Goal: Task Accomplishment & Management: Manage account settings

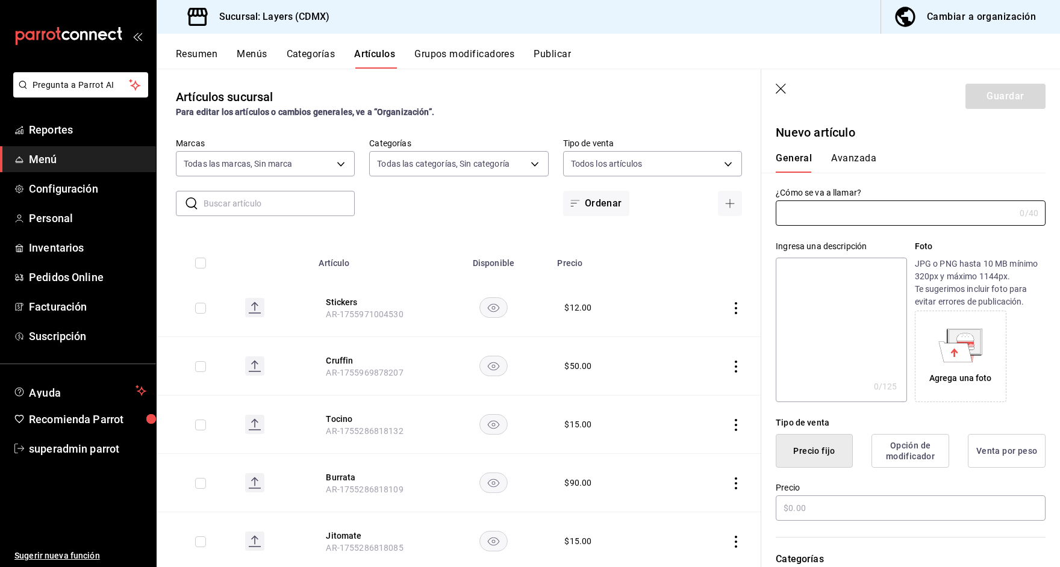
scroll to position [43, 0]
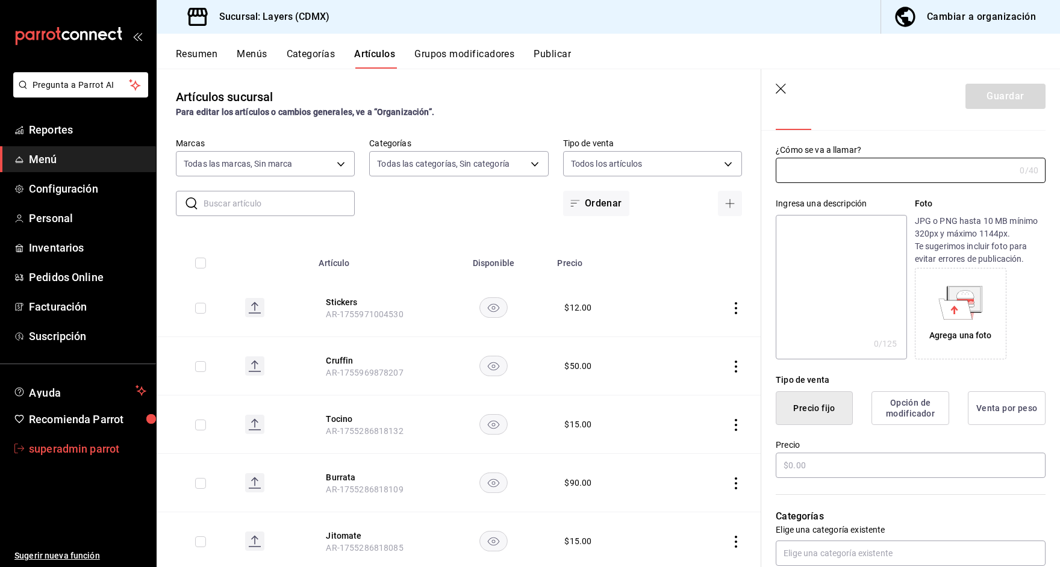
click at [29, 449] on span "superadmin parrot" at bounding box center [87, 449] width 117 height 16
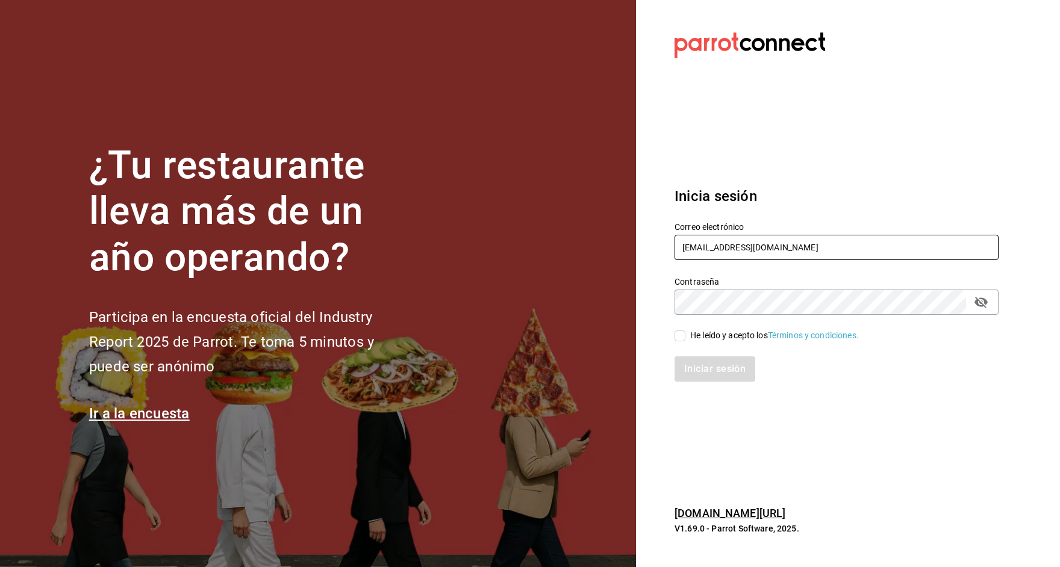
click at [705, 253] on input "[EMAIL_ADDRESS][DOMAIN_NAME]" at bounding box center [836, 247] width 324 height 25
click at [702, 253] on input "[EMAIL_ADDRESS][DOMAIN_NAME]" at bounding box center [836, 247] width 324 height 25
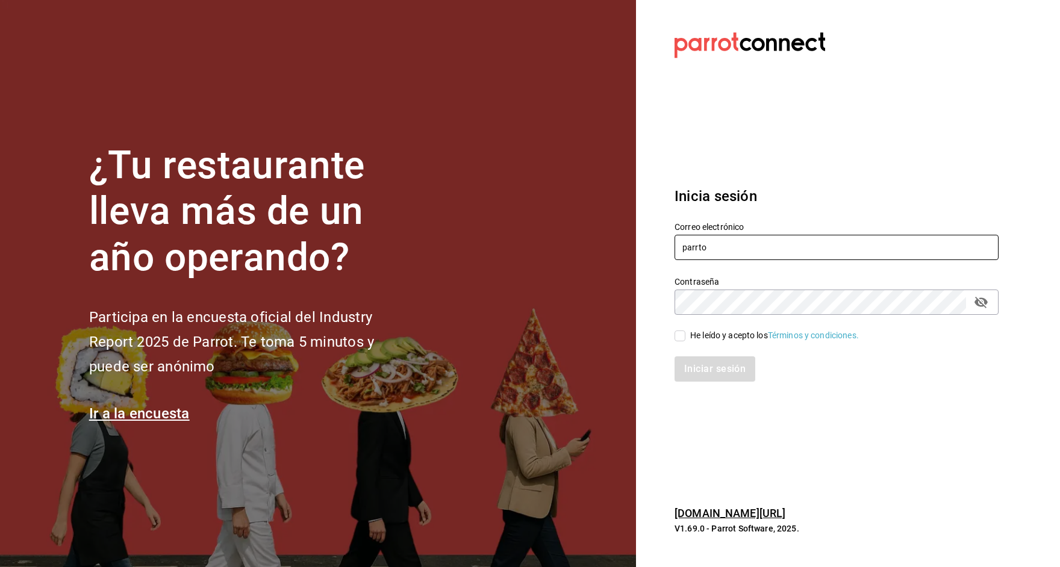
drag, startPoint x: 753, startPoint y: 252, endPoint x: 612, endPoint y: 238, distance: 141.6
click at [612, 238] on div "¿Tu restaurante lleva más de un año operando? Participa en la encuesta oficial …" at bounding box center [530, 283] width 1060 height 567
paste input "dav.villa@gmail.com Parr0tConnec7"
click at [770, 252] on input "dav.villa@gmail.com Parr0tConnec7" at bounding box center [836, 247] width 324 height 25
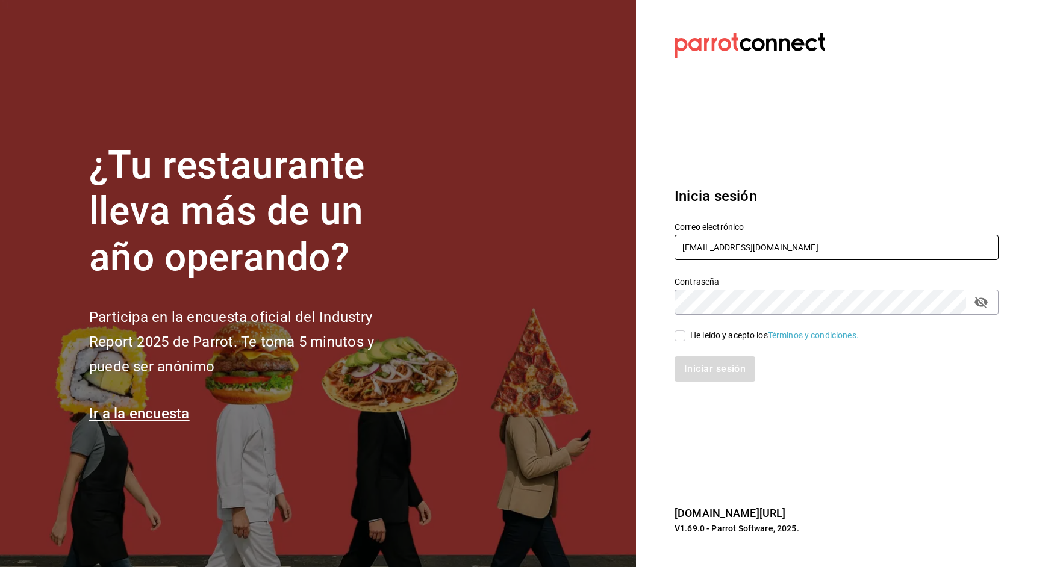
type input "dav.villa@gmail.com"
click at [691, 344] on div "Iniciar sesión" at bounding box center [829, 362] width 338 height 40
click at [691, 335] on div "He leído y acepto los Términos y condiciones." at bounding box center [774, 335] width 169 height 13
click at [685, 335] on input "He leído y acepto los Términos y condiciones." at bounding box center [679, 336] width 11 height 11
checkbox input "true"
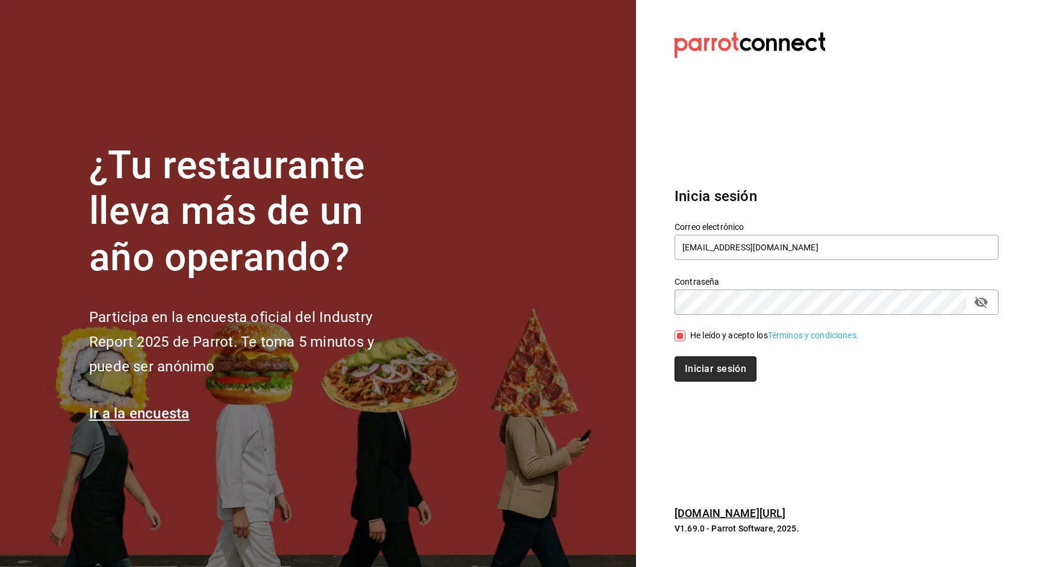
click at [705, 376] on button "Iniciar sesión" at bounding box center [715, 369] width 82 height 25
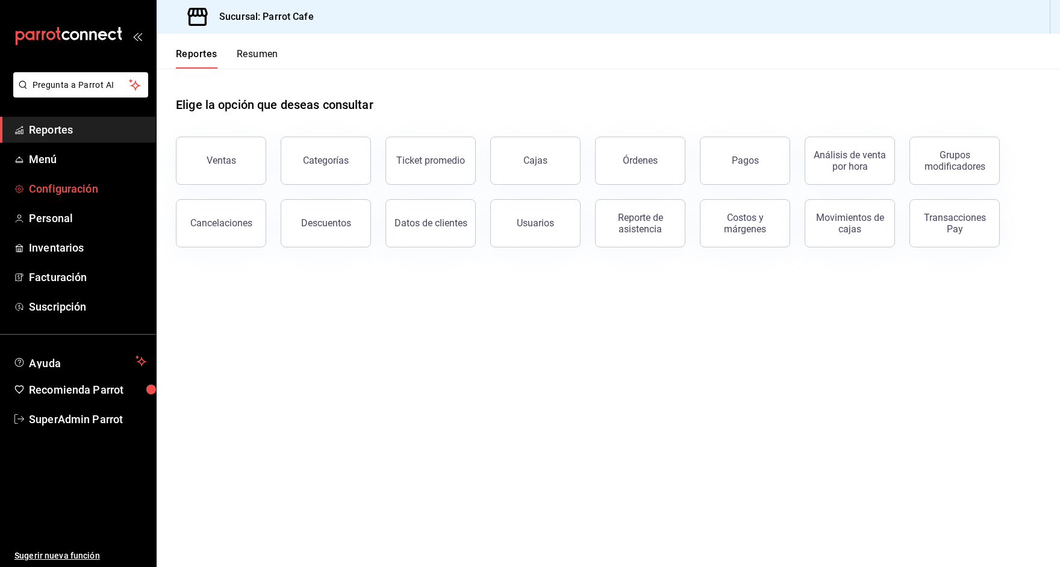
click at [63, 193] on span "Configuración" at bounding box center [87, 189] width 117 height 16
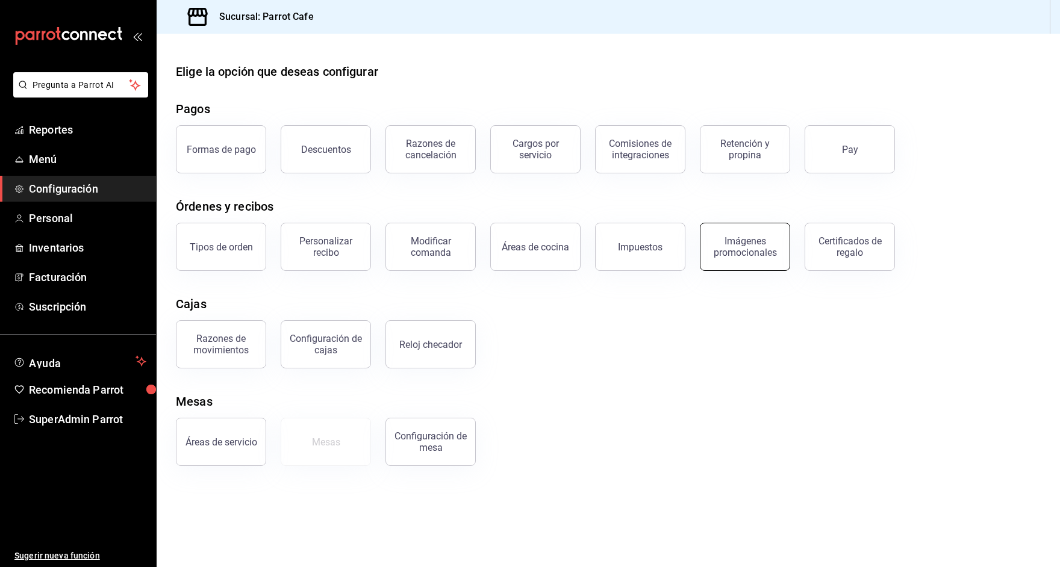
click at [739, 248] on div "Imágenes promocionales" at bounding box center [745, 246] width 75 height 23
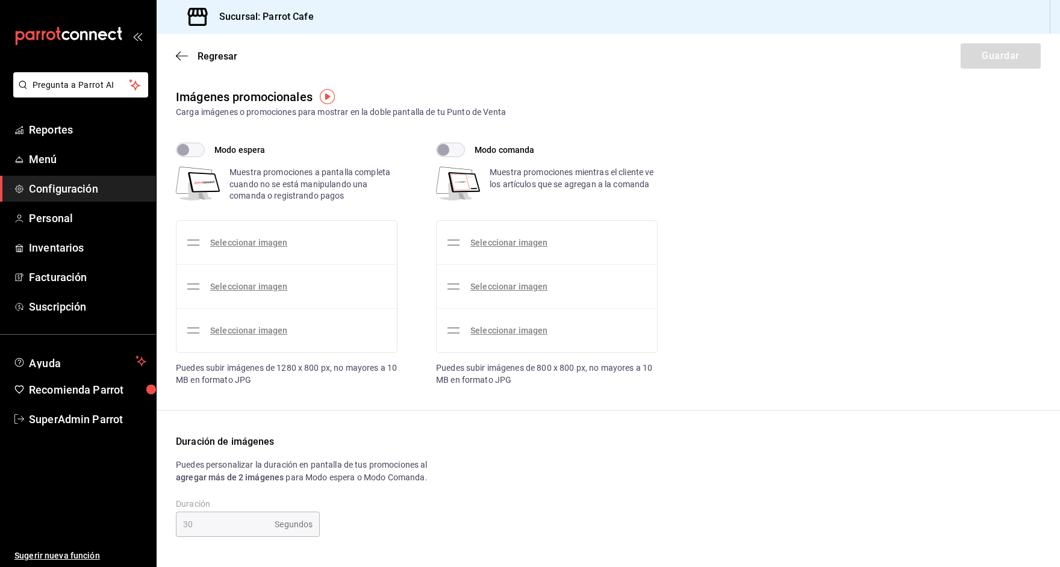
checkbox input "true"
type input "20"
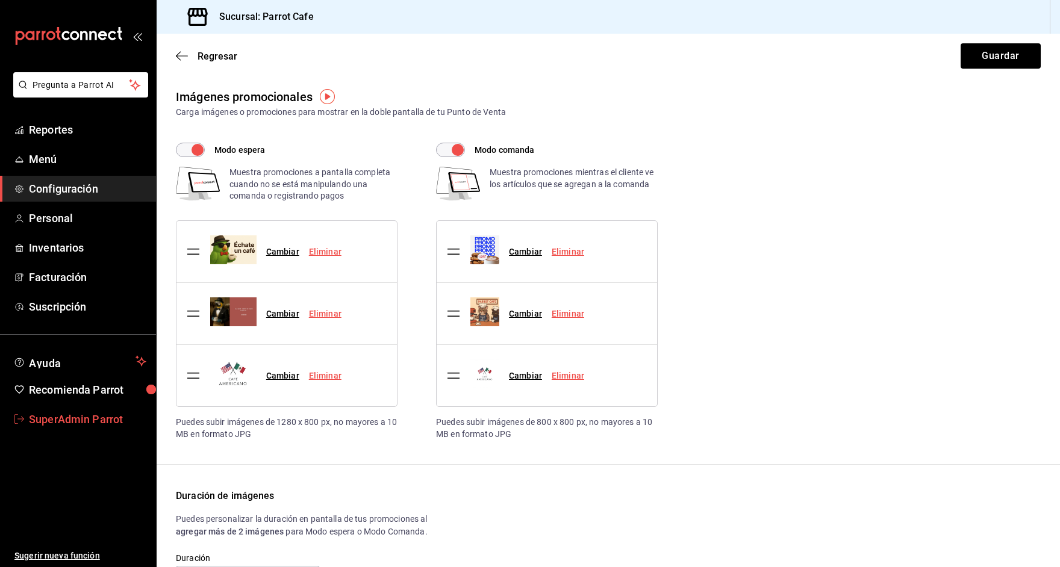
click at [99, 425] on span "SuperAdmin Parrot" at bounding box center [87, 419] width 117 height 16
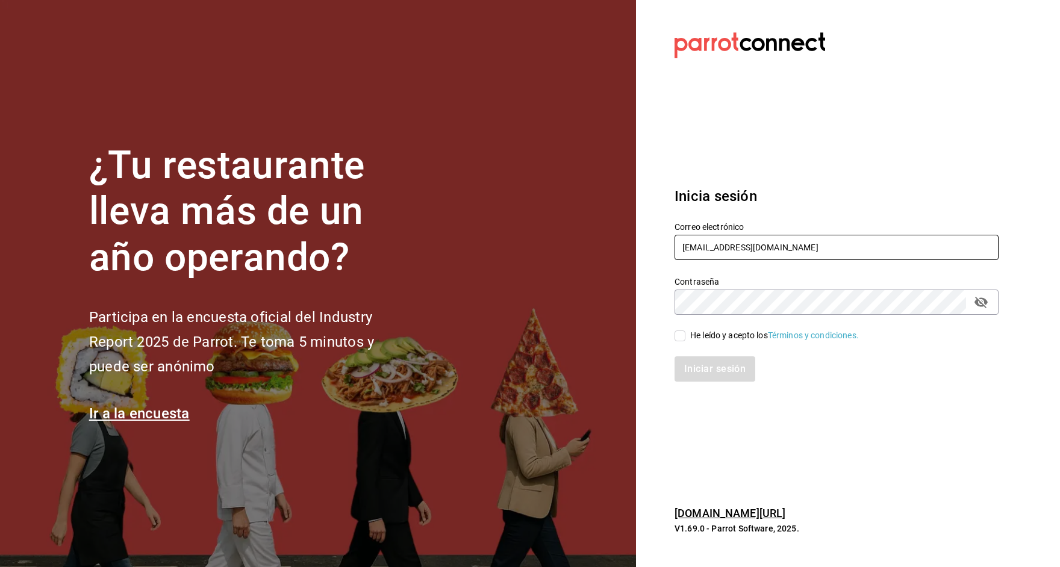
click at [708, 238] on input "dav.villa@gmail.com" at bounding box center [836, 247] width 324 height 25
type input "e"
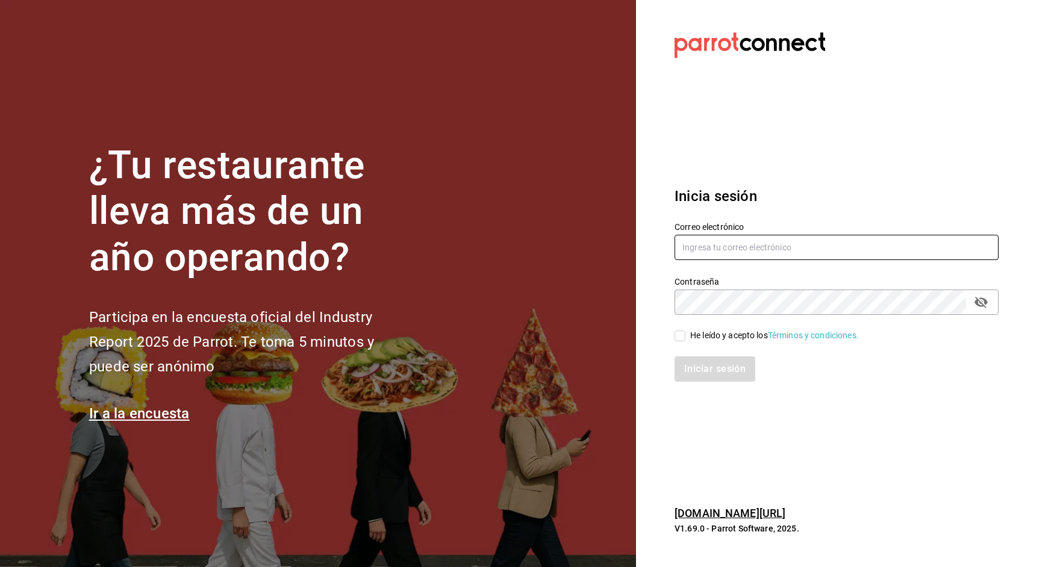
type input ","
type input "multiuser@elemento.com"
click at [702, 339] on div "He leído y acepto los Términos y condiciones." at bounding box center [774, 335] width 169 height 13
click at [685, 339] on input "He leído y acepto los Términos y condiciones." at bounding box center [679, 336] width 11 height 11
checkbox input "true"
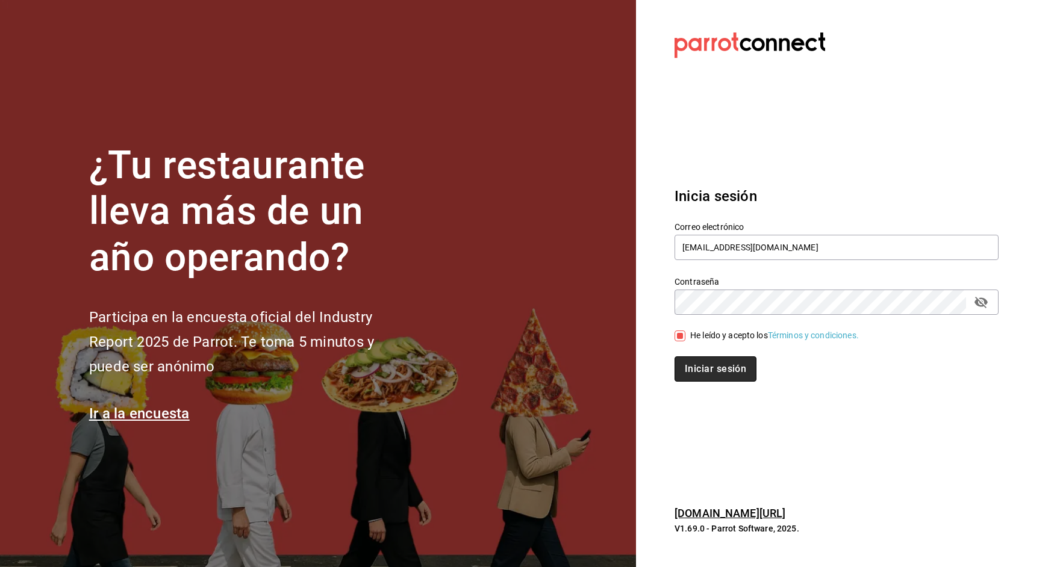
click at [703, 364] on button "Iniciar sesión" at bounding box center [715, 369] width 82 height 25
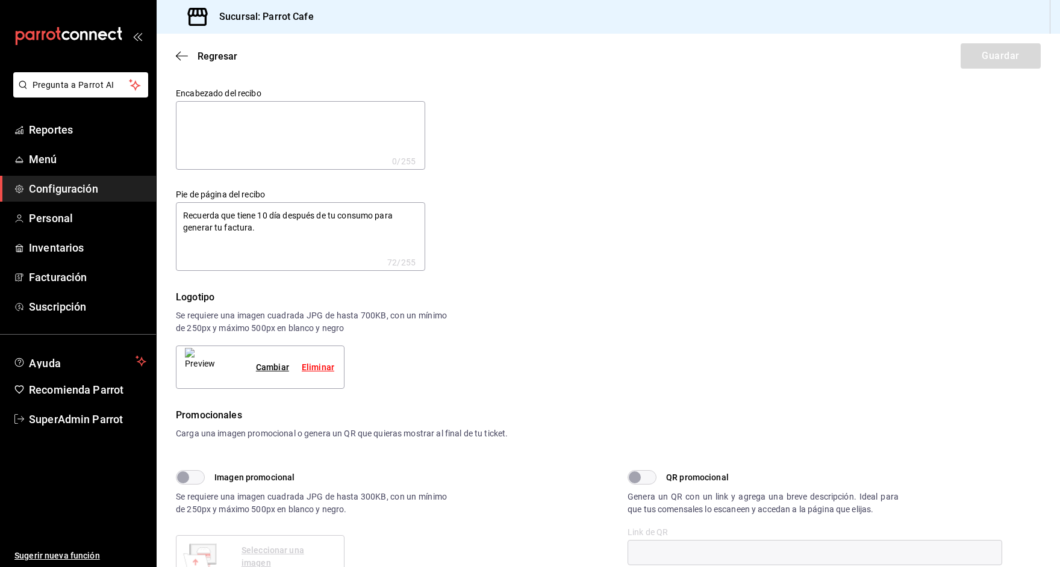
type textarea "x"
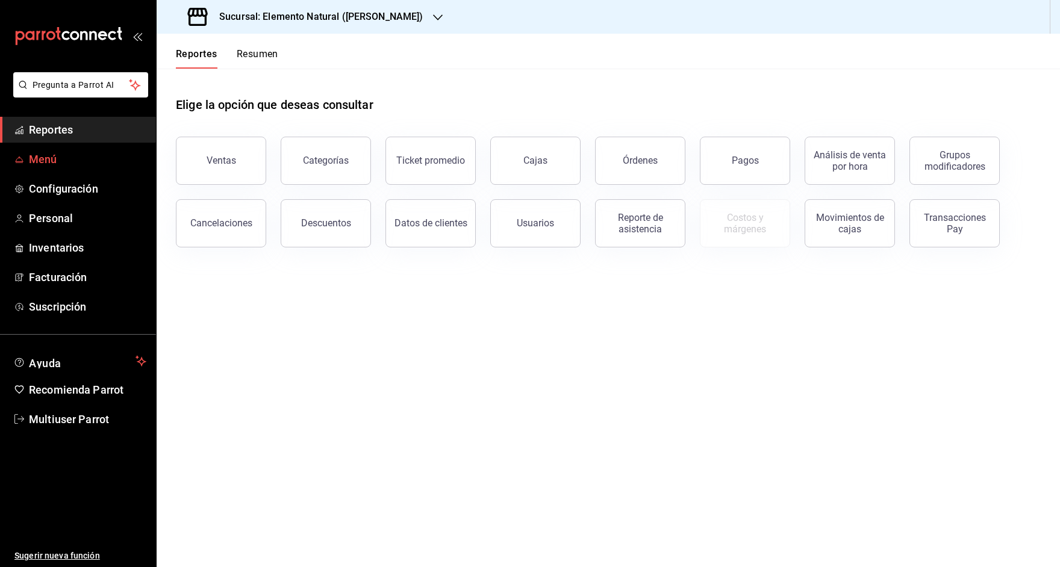
click at [32, 156] on span "Menú" at bounding box center [87, 159] width 117 height 16
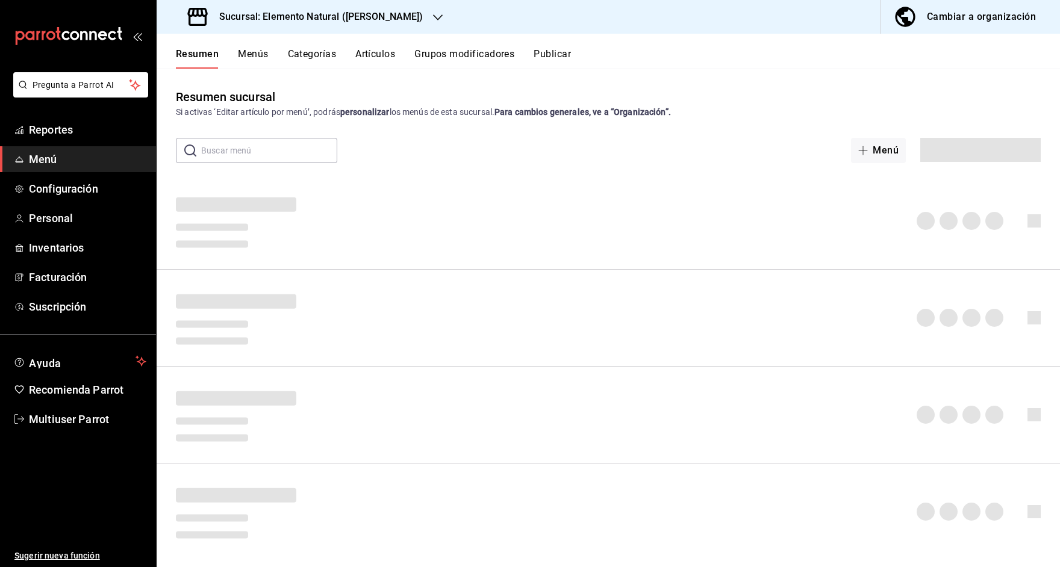
click at [377, 13] on h3 "Sucursal: Elemento Natural (Polanco)" at bounding box center [317, 17] width 214 height 14
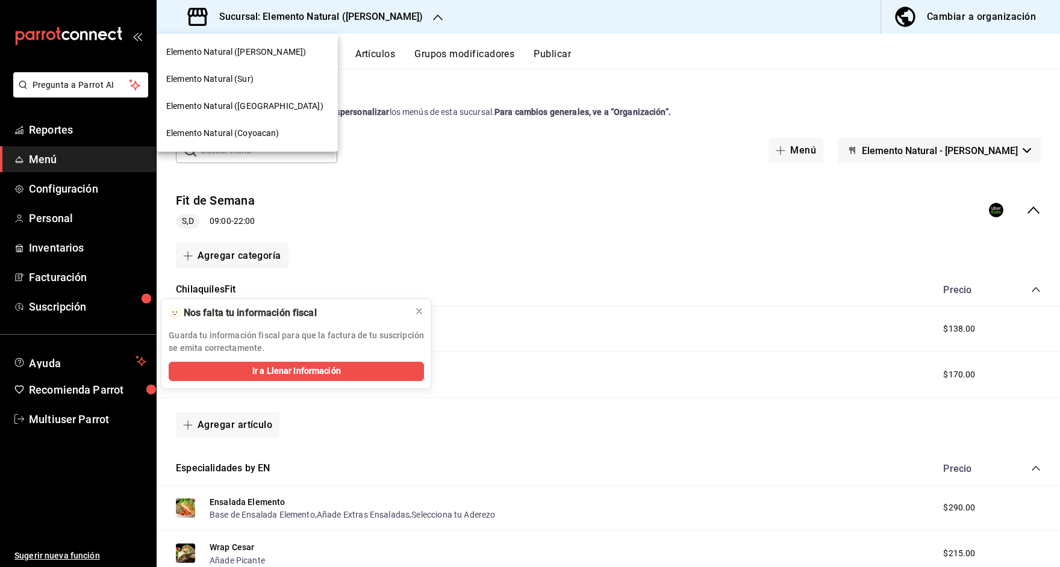
click at [240, 103] on span "Elemento Natural (Roma)" at bounding box center [244, 106] width 157 height 13
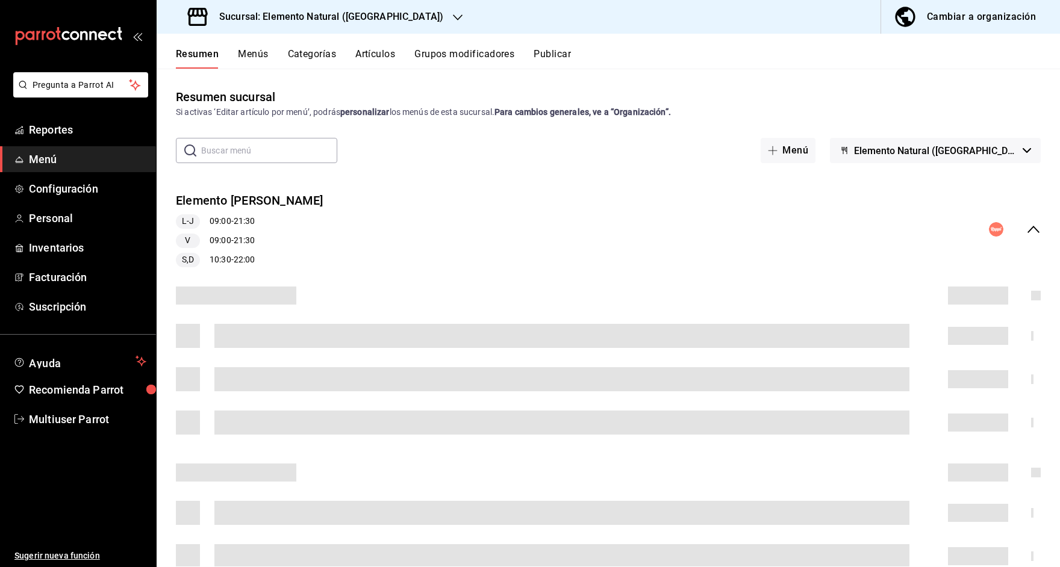
click at [565, 57] on button "Publicar" at bounding box center [552, 58] width 37 height 20
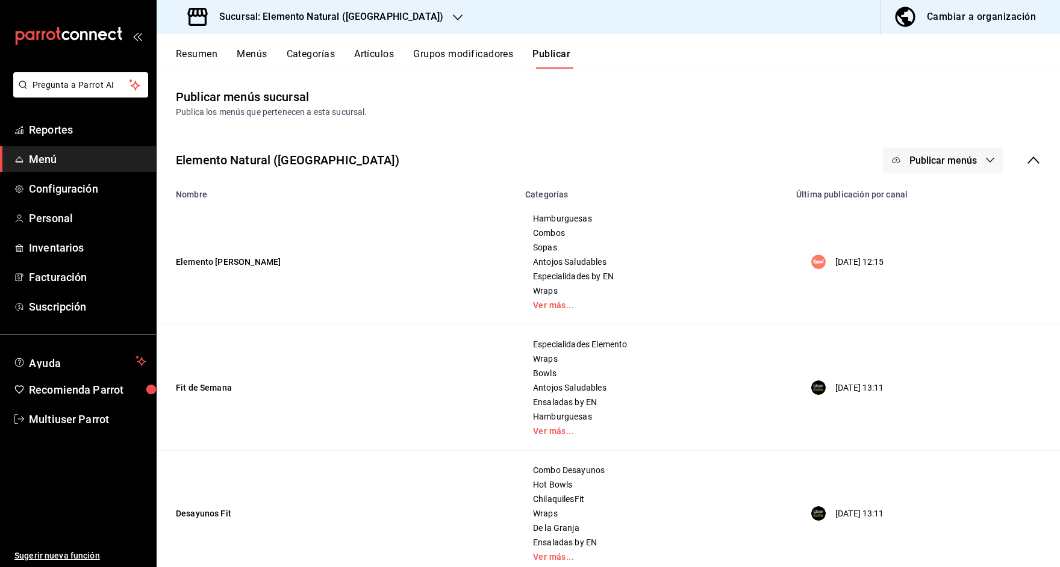
click at [1035, 162] on icon at bounding box center [1033, 160] width 14 height 14
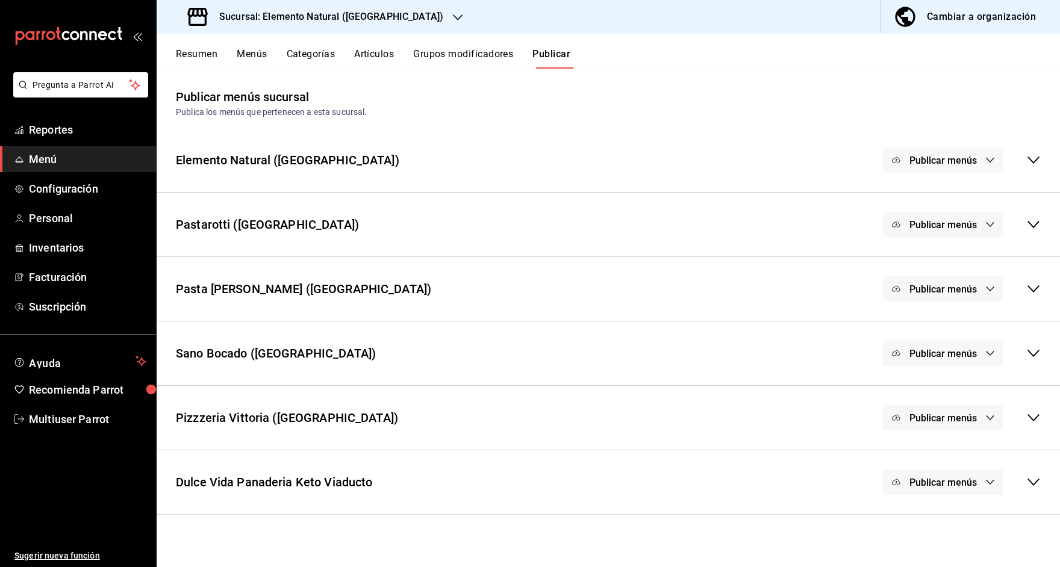
click at [1041, 482] on div "Dulce Vida Panaderia Keto Viaducto Publicar menús" at bounding box center [608, 482] width 903 height 45
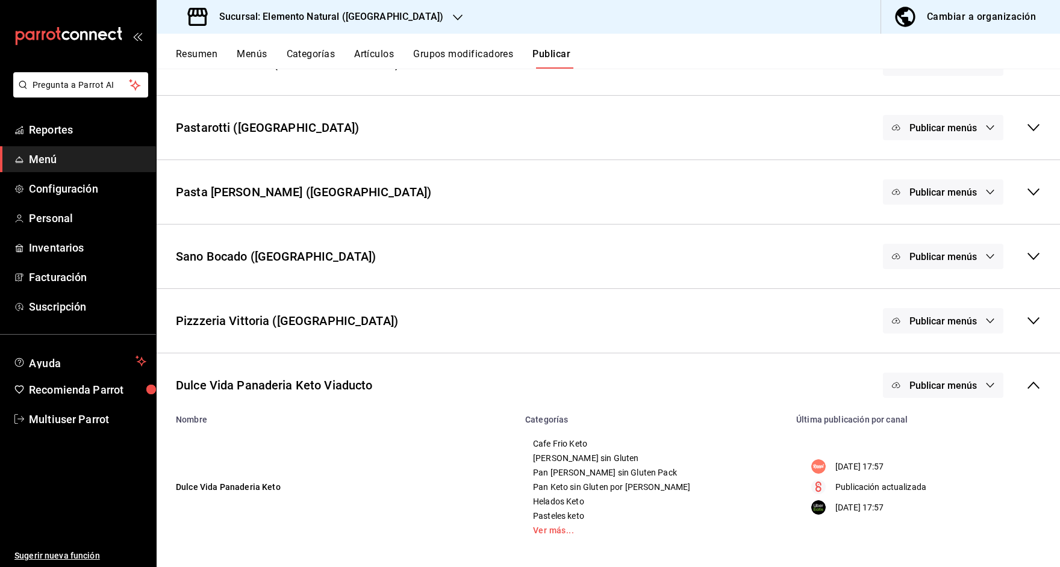
scroll to position [98, 0]
click at [246, 57] on button "Menús" at bounding box center [252, 58] width 30 height 20
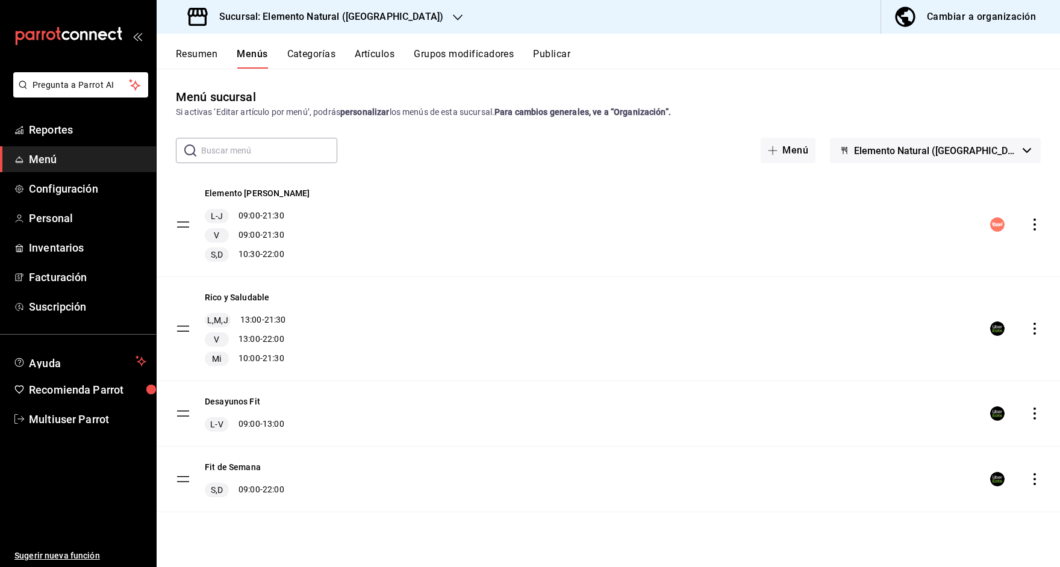
click at [921, 140] on button "Elemento Natural (Roma)" at bounding box center [935, 150] width 211 height 25
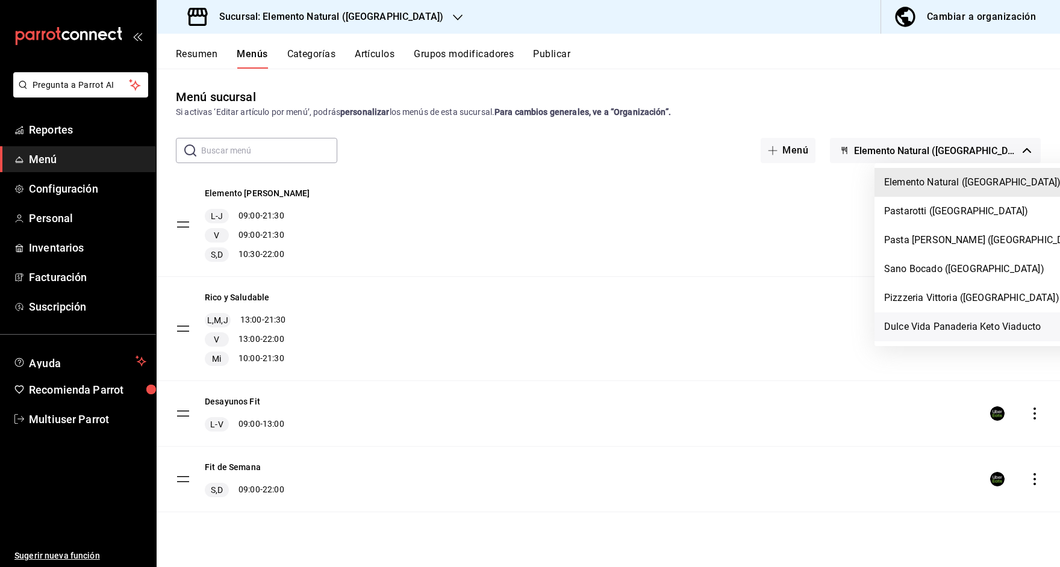
click at [925, 328] on li "Dulce Vida Panaderia Keto Viaducto" at bounding box center [985, 327] width 222 height 29
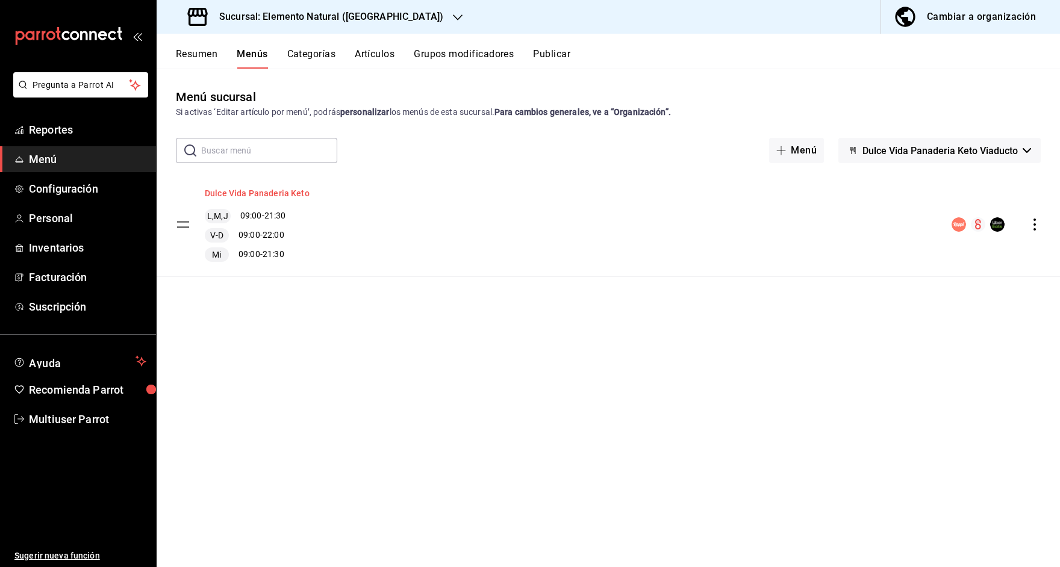
click at [296, 190] on button "Dulce Vida Panaderia Keto" at bounding box center [257, 193] width 105 height 12
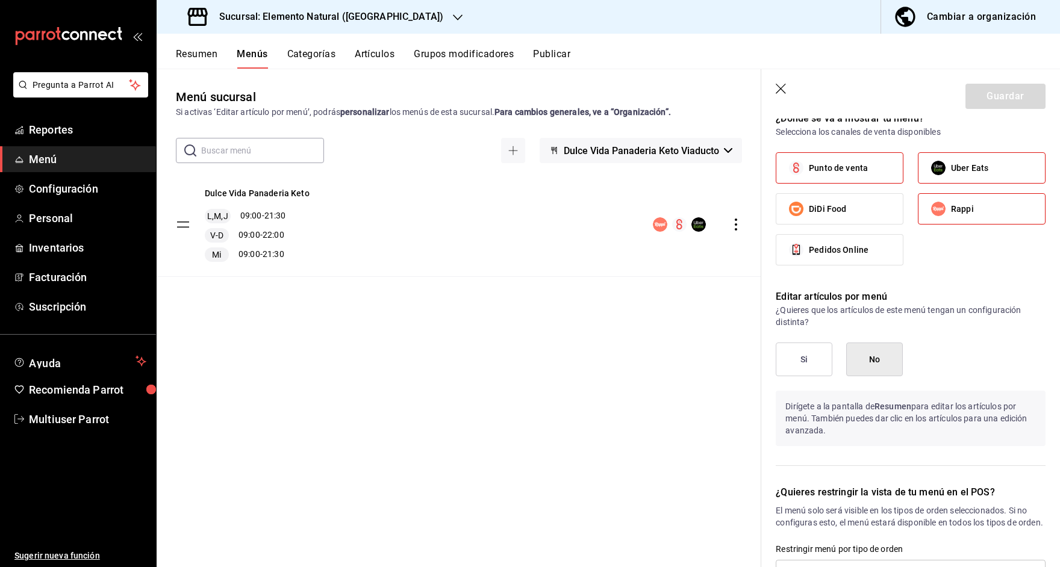
scroll to position [1076, 0]
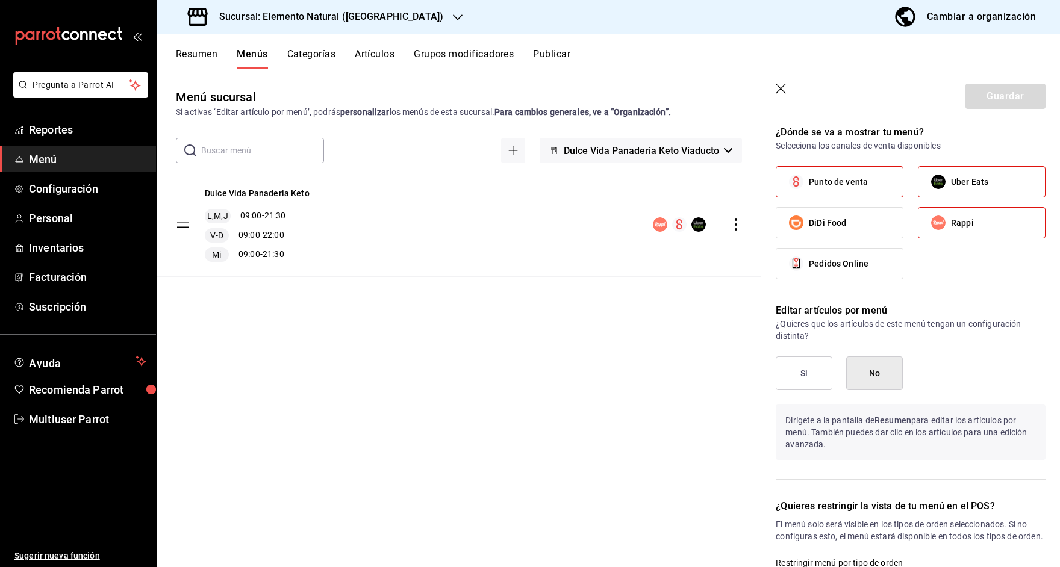
click at [838, 217] on span "DiDi Food" at bounding box center [827, 223] width 37 height 13
click at [809, 213] on input "DiDi Food" at bounding box center [796, 222] width 25 height 25
checkbox input "true"
click at [798, 357] on button "Si" at bounding box center [804, 374] width 57 height 34
click at [1020, 97] on button "Guardar" at bounding box center [1005, 96] width 80 height 25
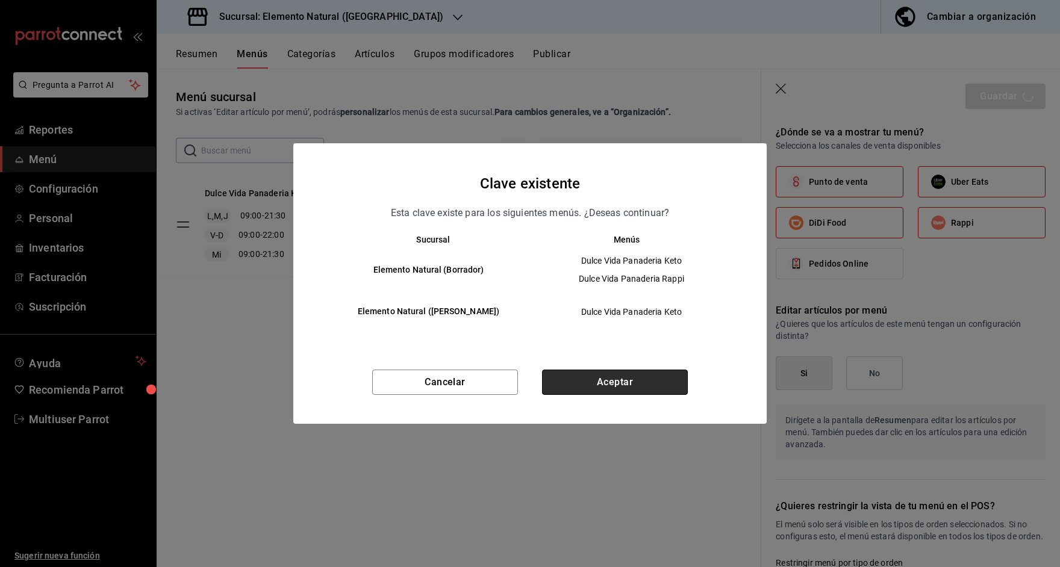
click at [623, 383] on button "Aceptar" at bounding box center [615, 382] width 146 height 25
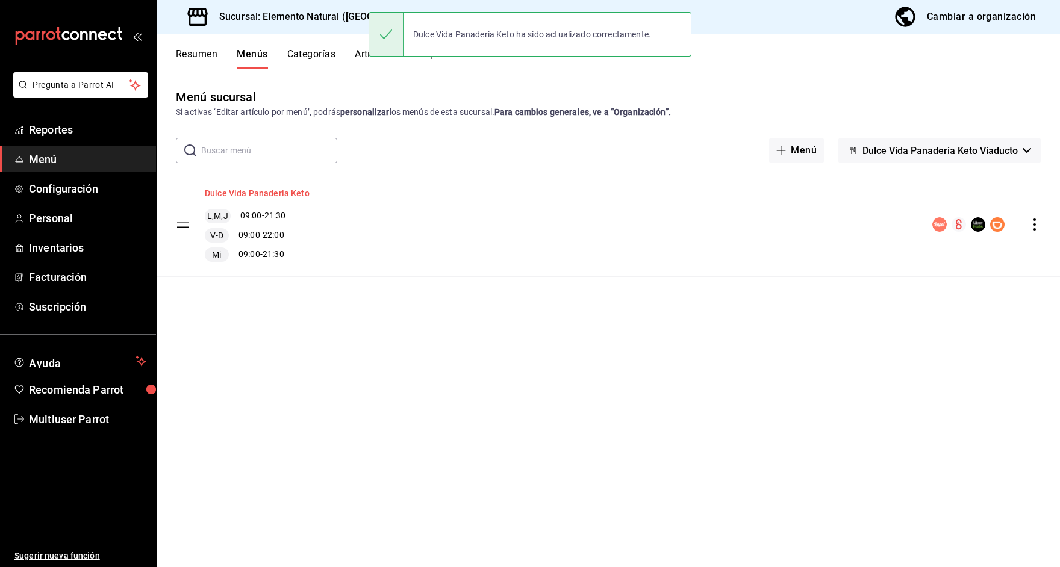
click at [254, 192] on button "Dulce Vida Panaderia Keto" at bounding box center [257, 193] width 105 height 12
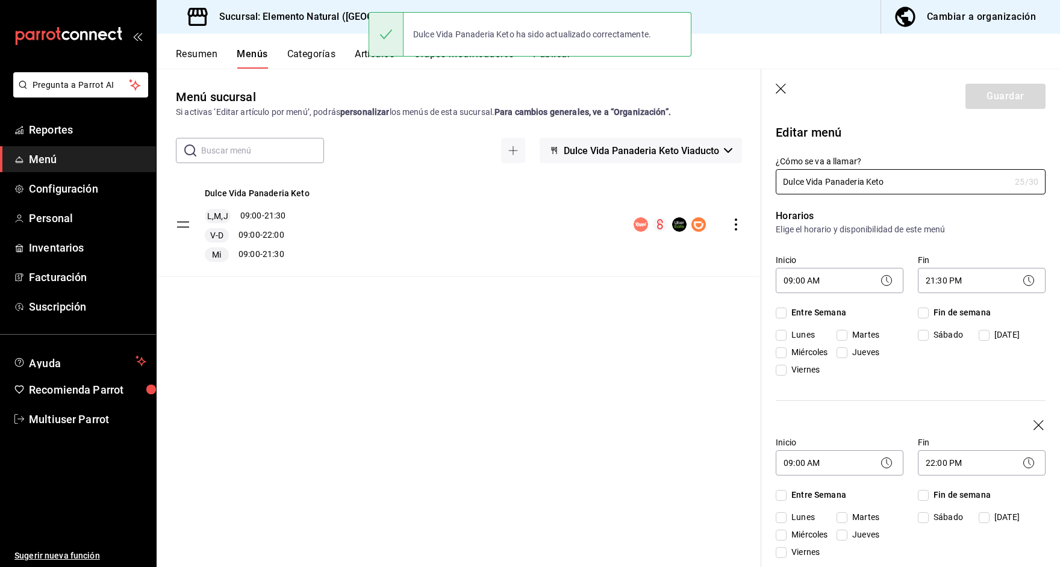
checkbox input "true"
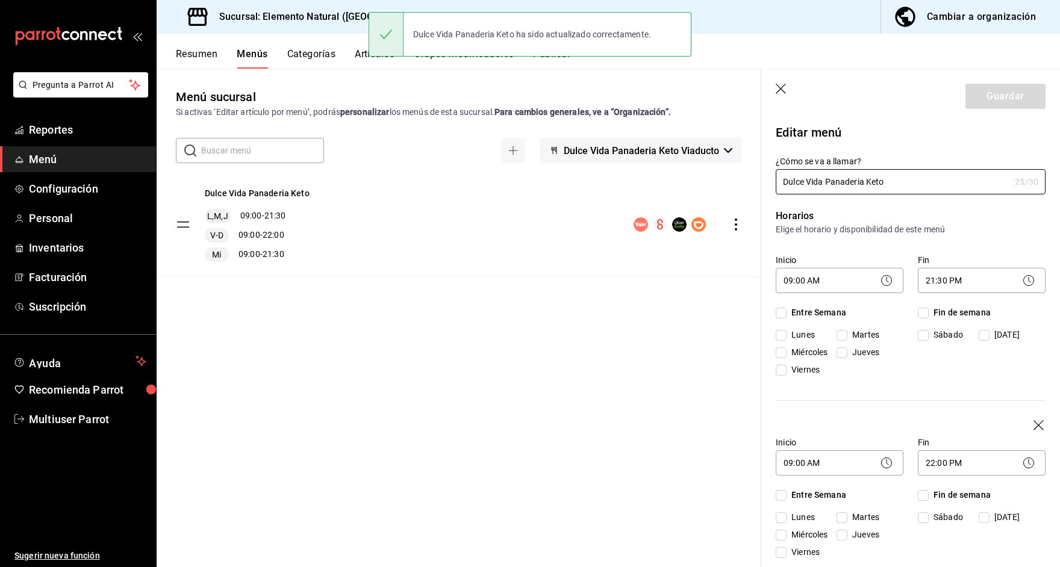
checkbox input "true"
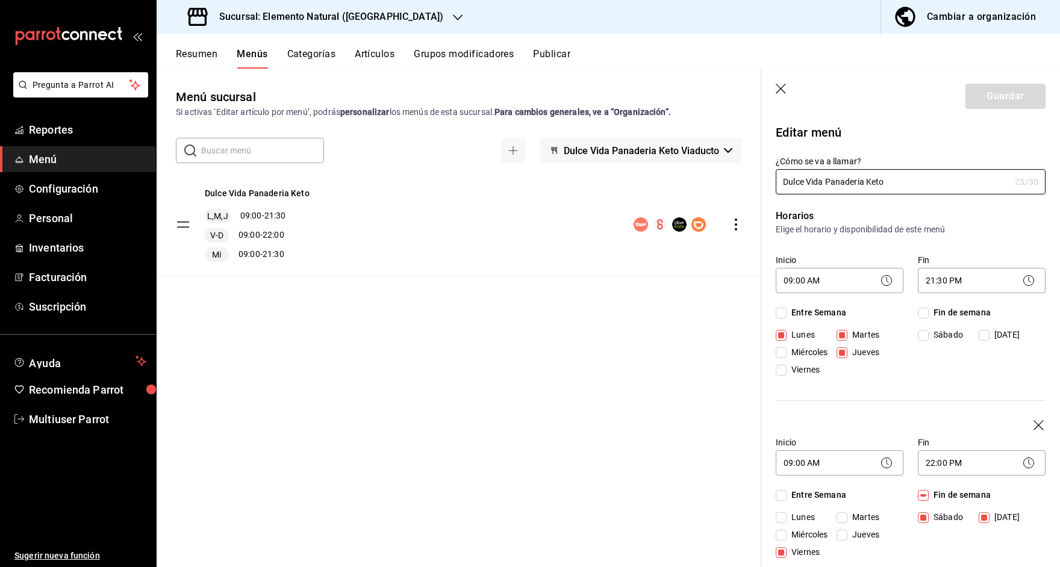
click at [782, 85] on icon "button" at bounding box center [782, 90] width 12 height 12
checkbox input "false"
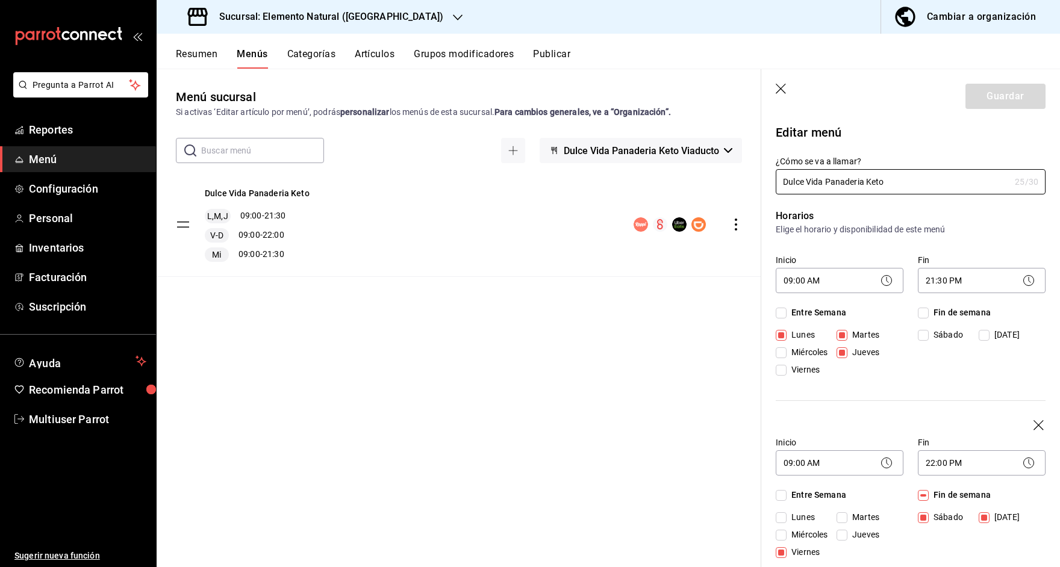
type input "1756405748243"
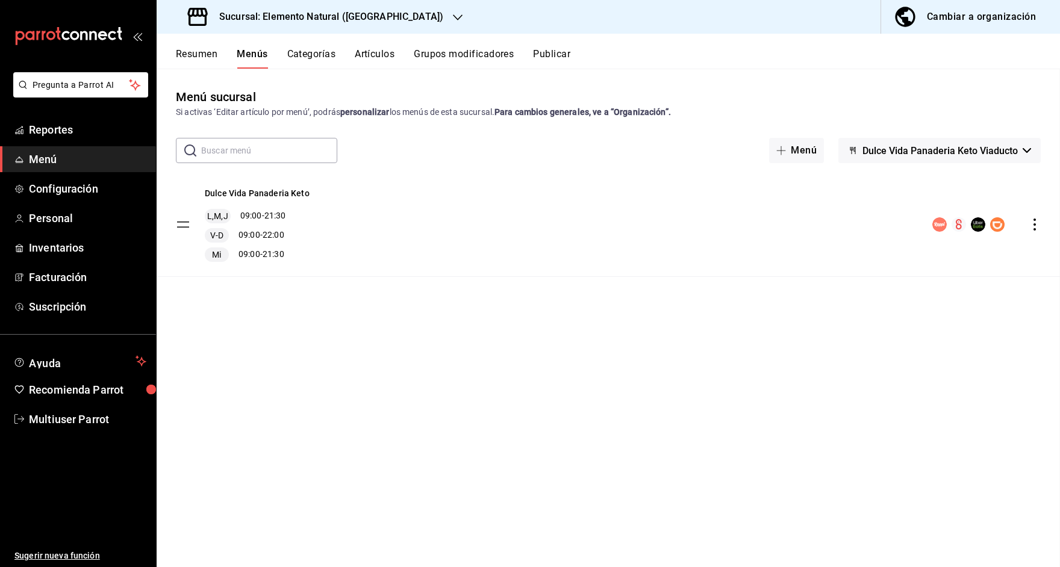
checkbox input "false"
click at [551, 59] on button "Publicar" at bounding box center [551, 58] width 37 height 20
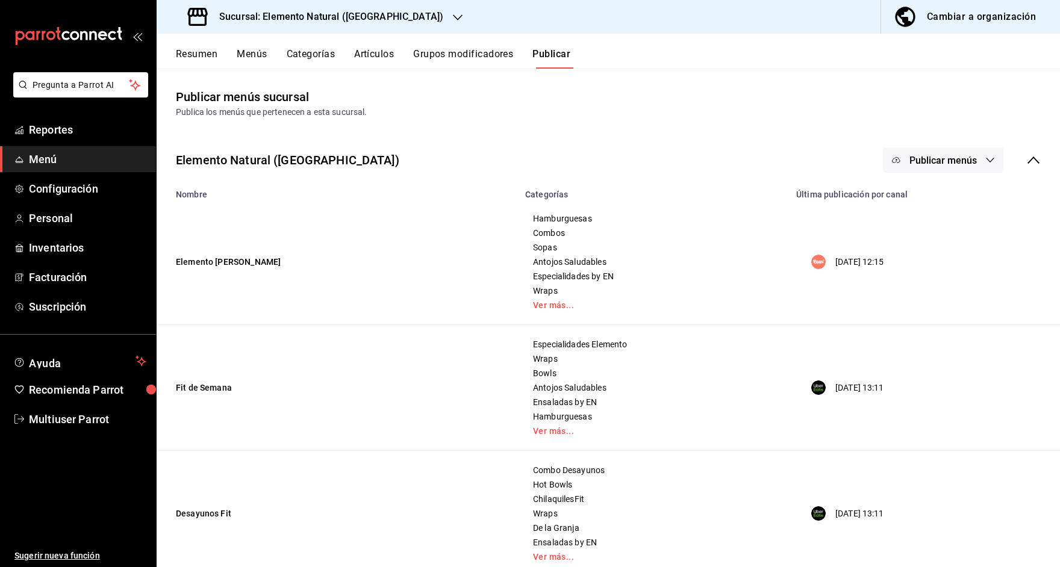
click at [1032, 163] on icon at bounding box center [1033, 160] width 14 height 14
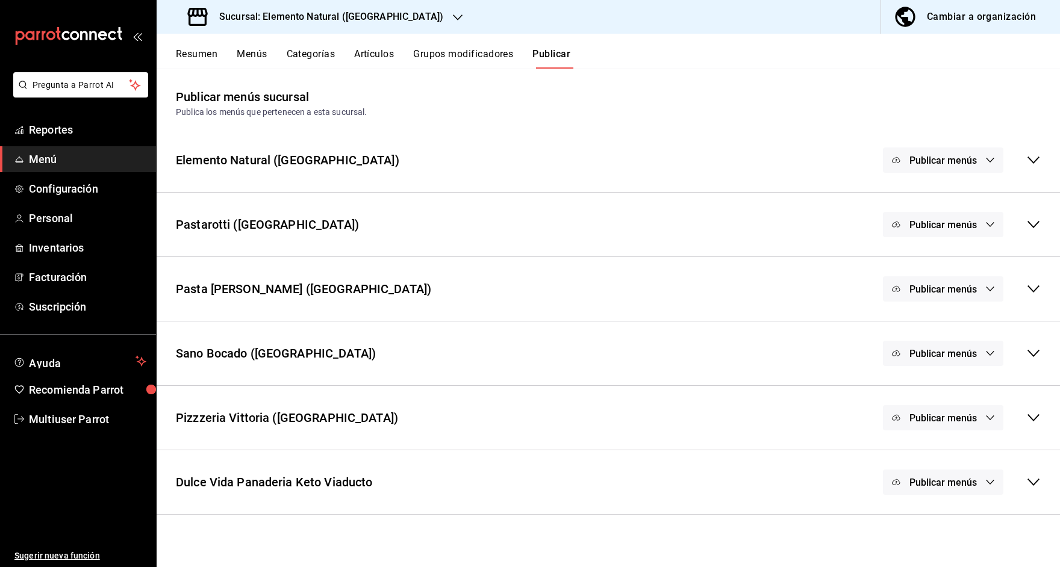
click at [958, 482] on span "Publicar menús" at bounding box center [942, 482] width 67 height 11
click at [918, 541] on div at bounding box center [915, 540] width 34 height 19
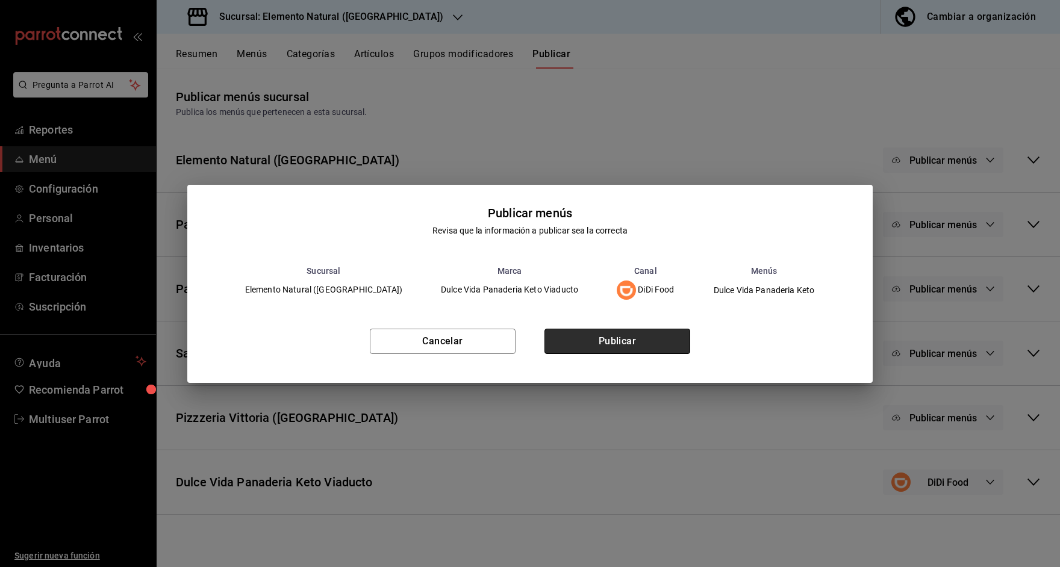
click at [599, 339] on button "Publicar" at bounding box center [617, 341] width 146 height 25
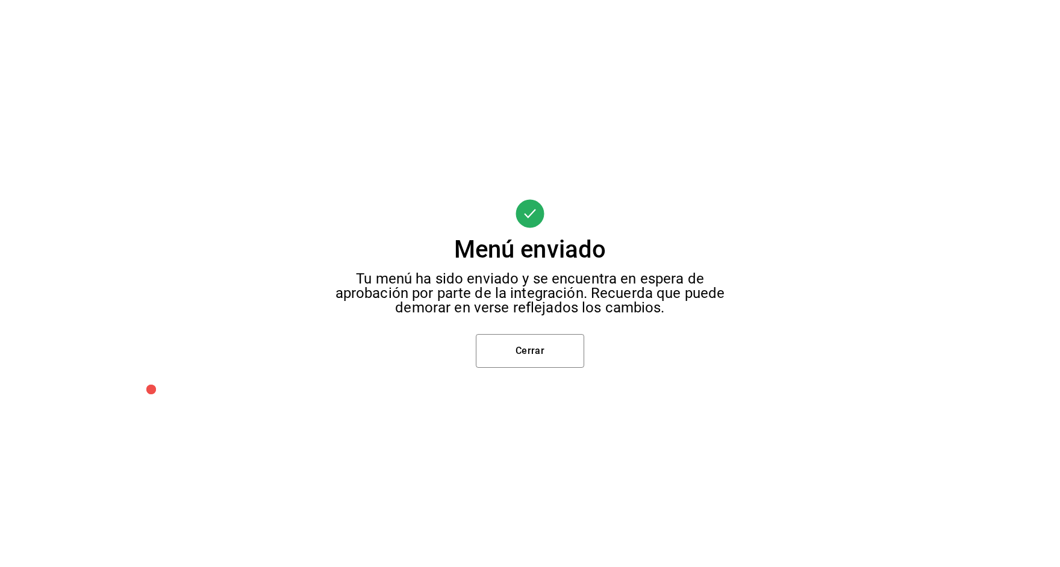
scroll to position [98, 0]
click at [542, 350] on button "Cerrar" at bounding box center [530, 351] width 108 height 34
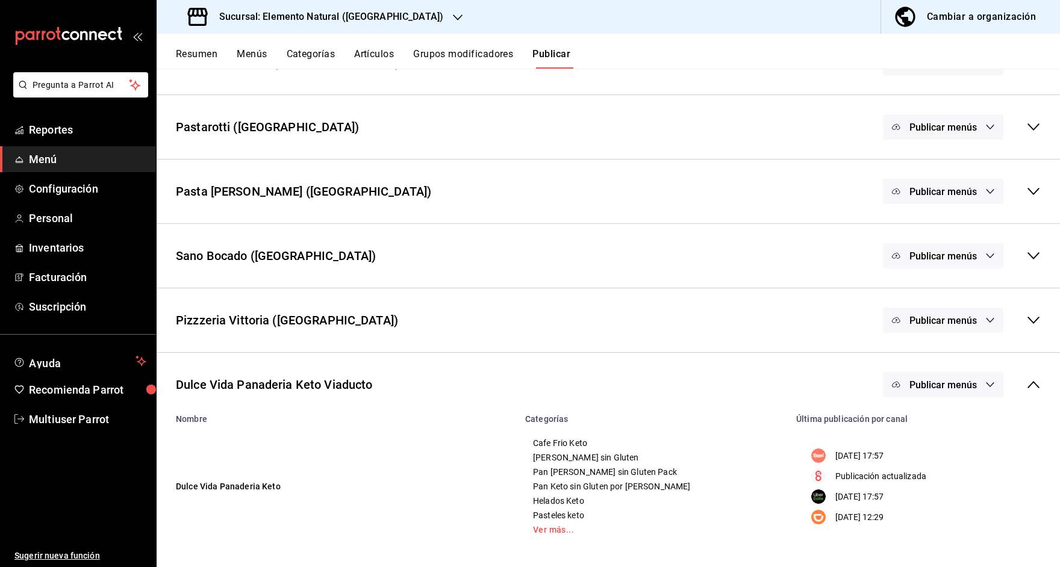
click at [552, 55] on button "Publicar" at bounding box center [551, 58] width 38 height 20
click at [367, 10] on h3 "Sucursal: Elemento Natural (Roma)" at bounding box center [327, 17] width 234 height 14
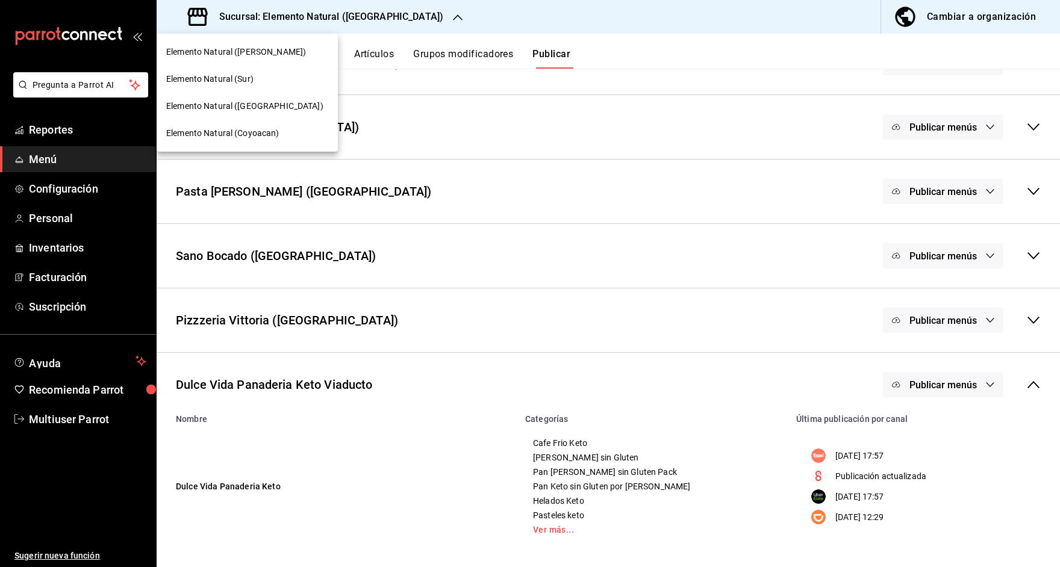
click at [238, 57] on span "Elemento Natural (Polanco)" at bounding box center [236, 52] width 140 height 13
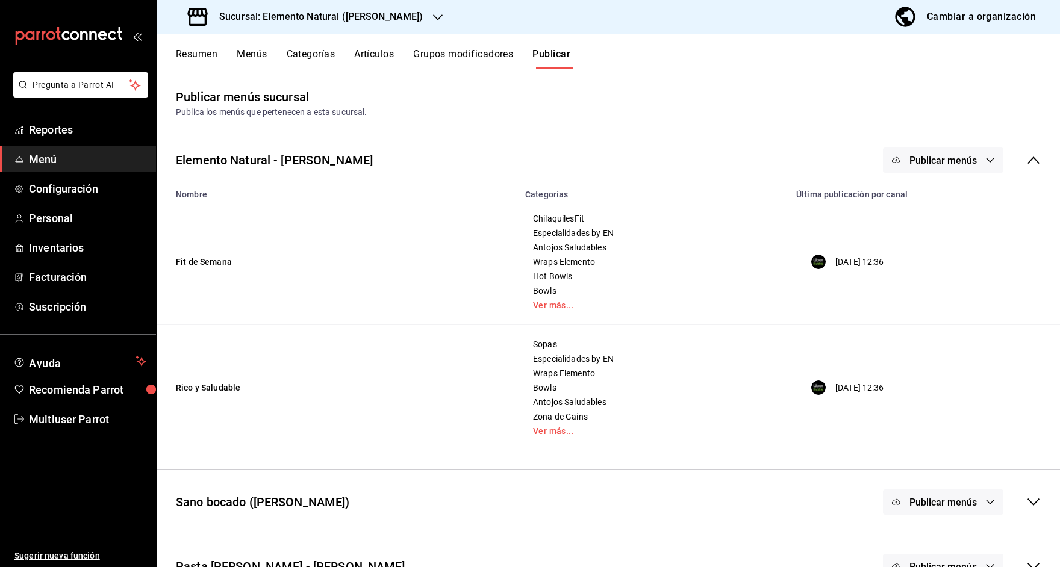
click at [1026, 158] on icon at bounding box center [1033, 160] width 14 height 14
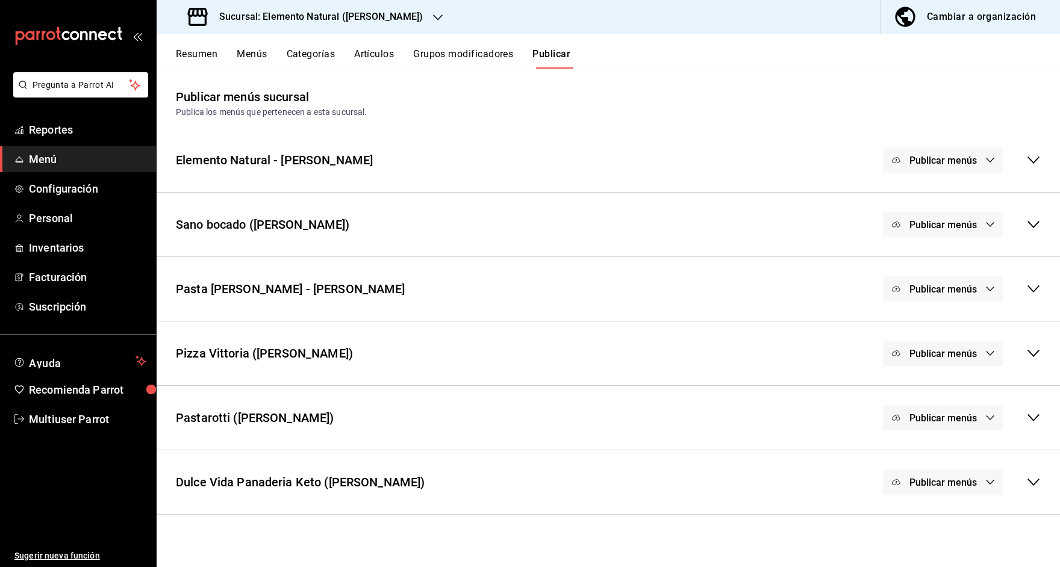
click at [1040, 491] on div "Publicar menús" at bounding box center [962, 482] width 158 height 25
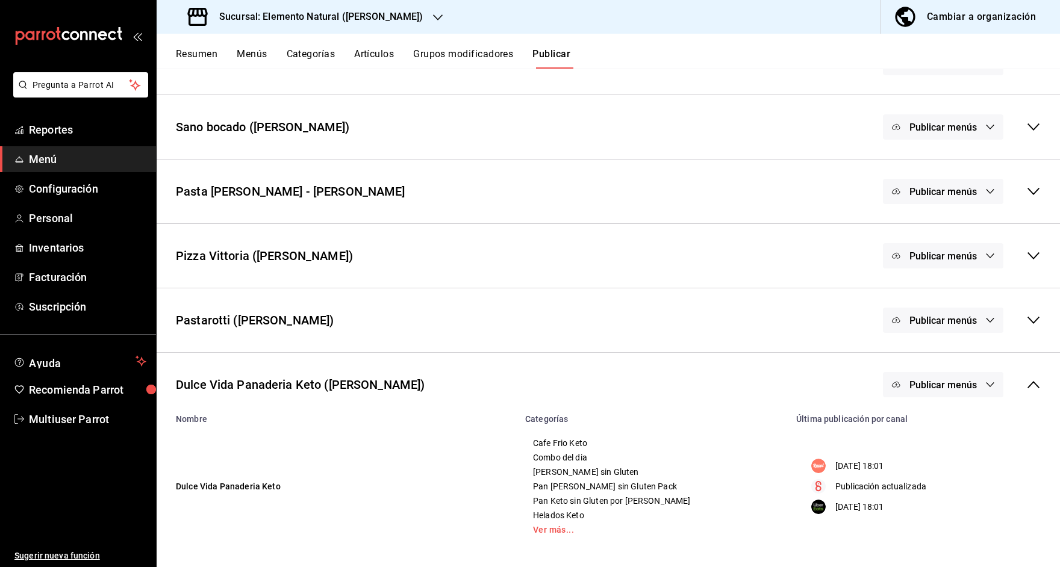
click at [290, 373] on div "Dulce Vida Panaderia Keto (Polanco) Publicar menús" at bounding box center [608, 385] width 903 height 45
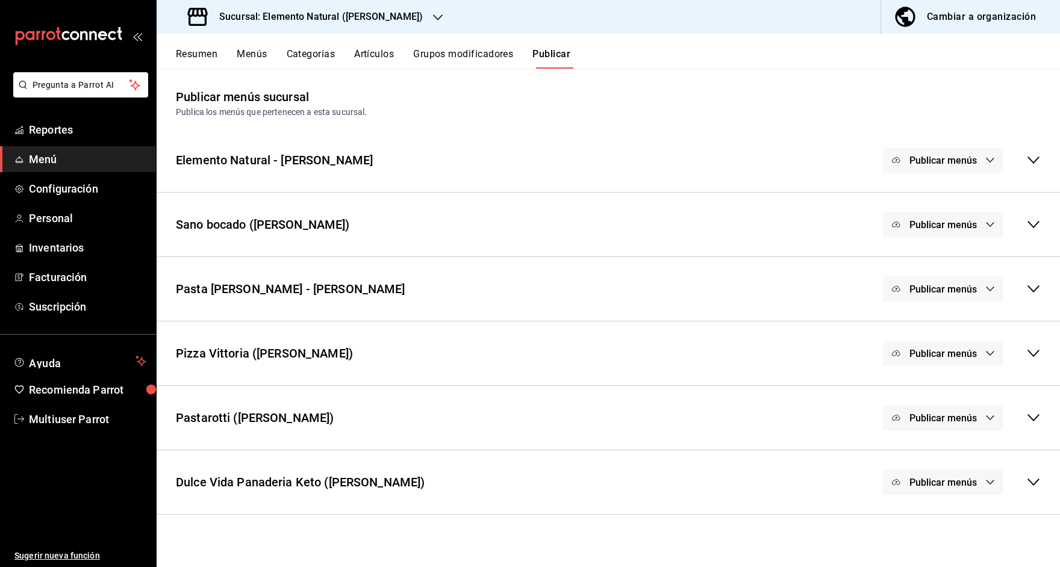
scroll to position [0, 0]
click at [312, 479] on div "Dulce Vida Panaderia Keto (Polanco)" at bounding box center [300, 482] width 249 height 18
click at [240, 58] on button "Menús" at bounding box center [252, 58] width 30 height 20
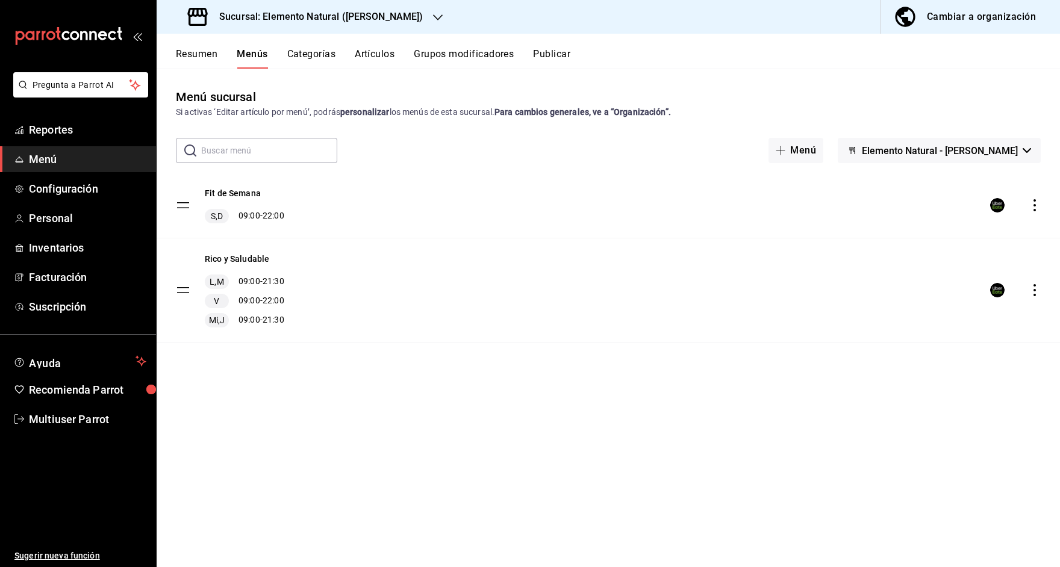
click at [992, 157] on button "Elemento Natural - Polanco" at bounding box center [939, 150] width 203 height 25
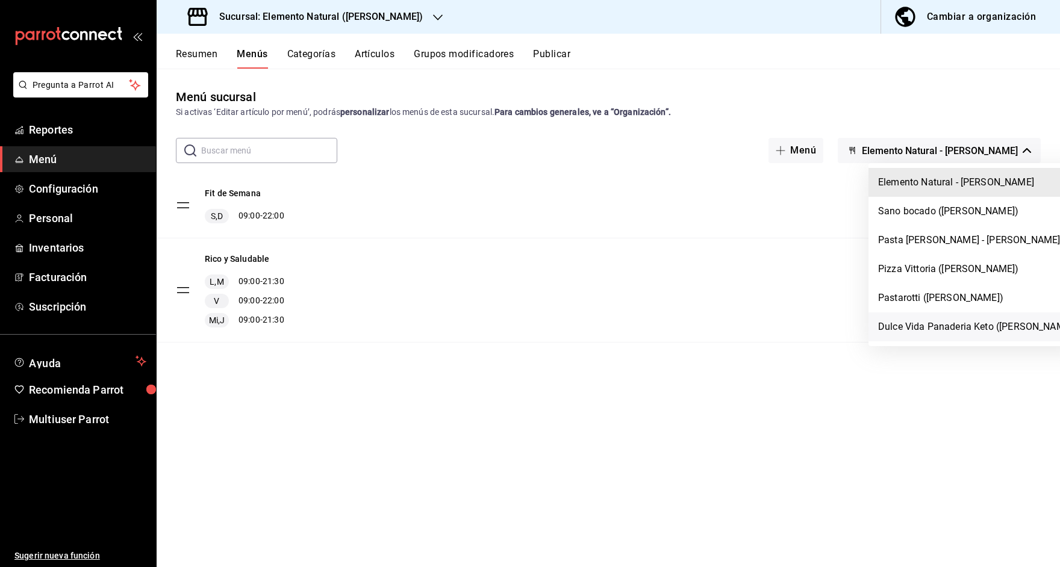
click at [923, 326] on li "Dulce Vida Panaderia Keto (Polanco)" at bounding box center [976, 327] width 217 height 29
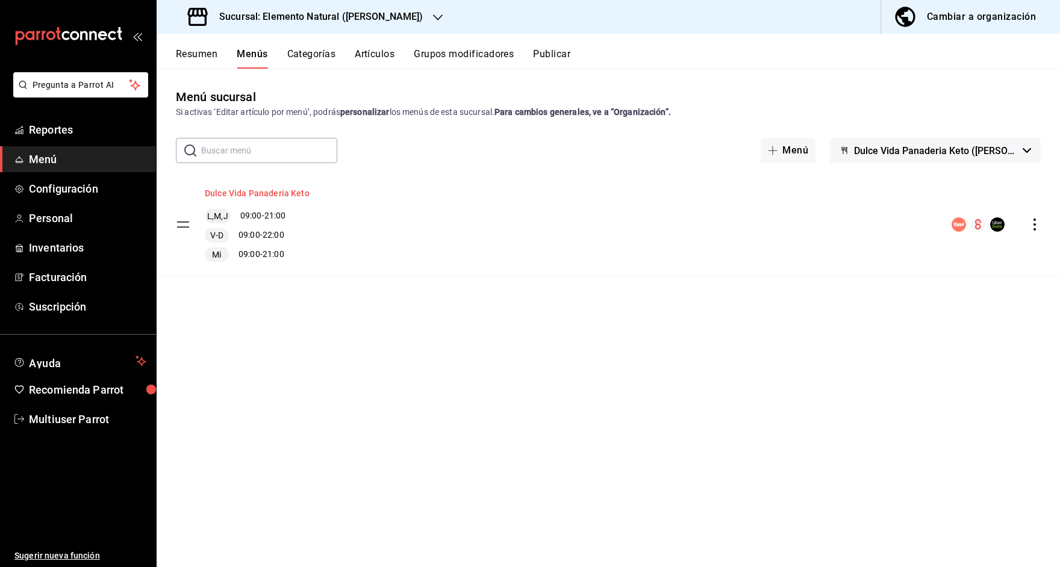
click at [276, 193] on button "Dulce Vida Panaderia Keto" at bounding box center [257, 193] width 105 height 12
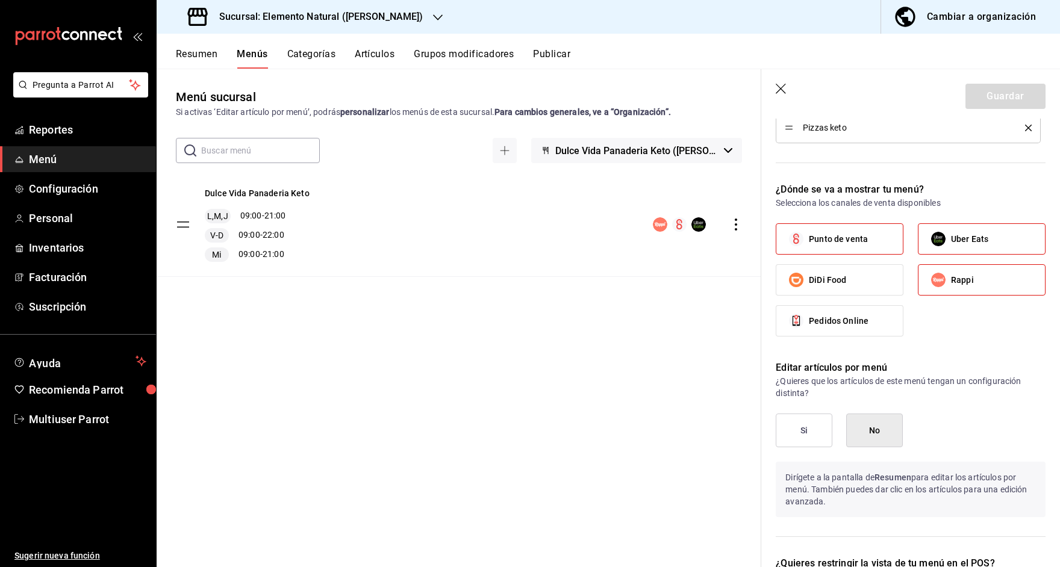
scroll to position [1042, 0]
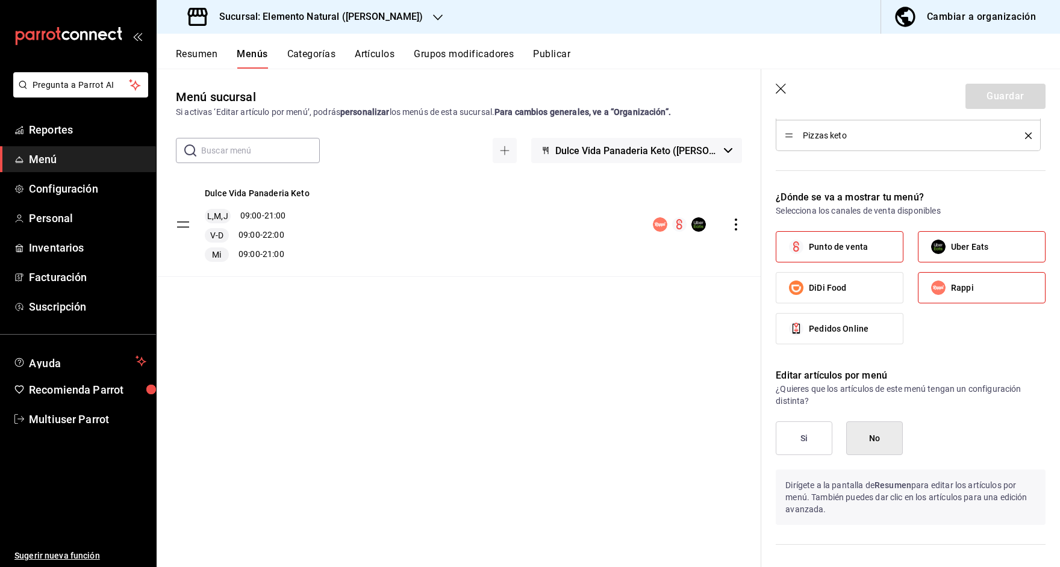
click at [858, 290] on label "DiDi Food" at bounding box center [839, 288] width 126 height 30
click at [809, 290] on input "DiDi Food" at bounding box center [796, 287] width 25 height 25
checkbox input "true"
click at [1016, 99] on button "Guardar" at bounding box center [1005, 96] width 80 height 25
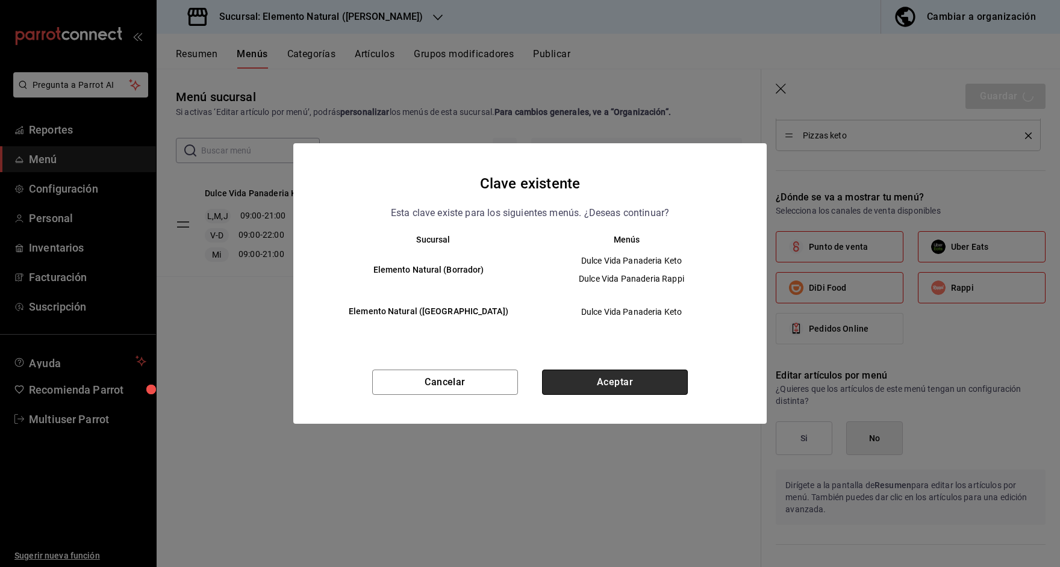
click at [640, 379] on button "Aceptar" at bounding box center [615, 382] width 146 height 25
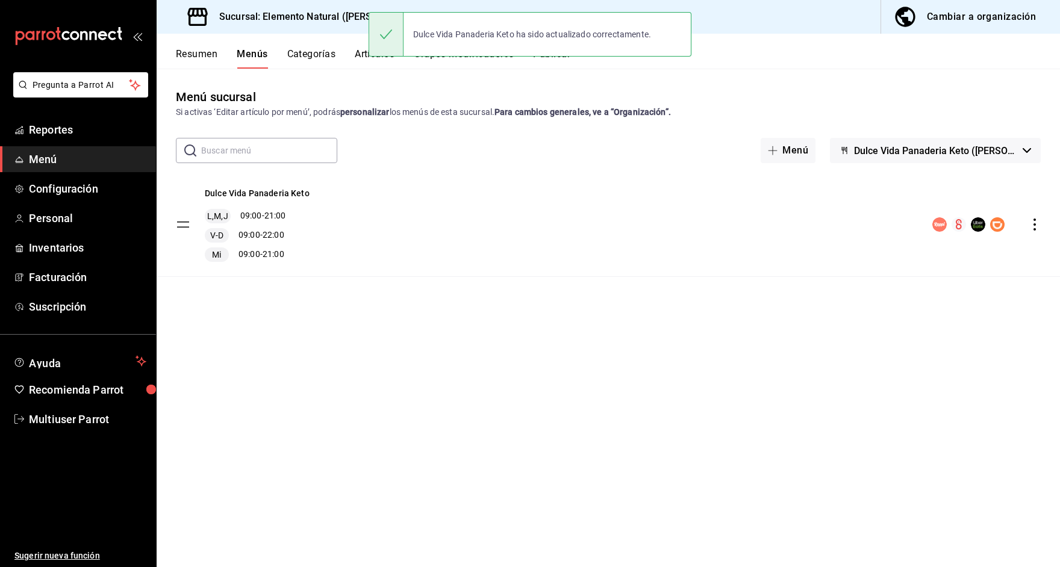
click at [546, 59] on div "Dulce Vida Panaderia Keto ha sido actualizado correctamente." at bounding box center [530, 34] width 323 height 52
click at [549, 58] on div "Dulce Vida Panaderia Keto ha sido actualizado correctamente." at bounding box center [530, 34] width 323 height 52
click at [537, 57] on div "Dulce Vida Panaderia Keto ha sido actualizado correctamente." at bounding box center [530, 34] width 323 height 52
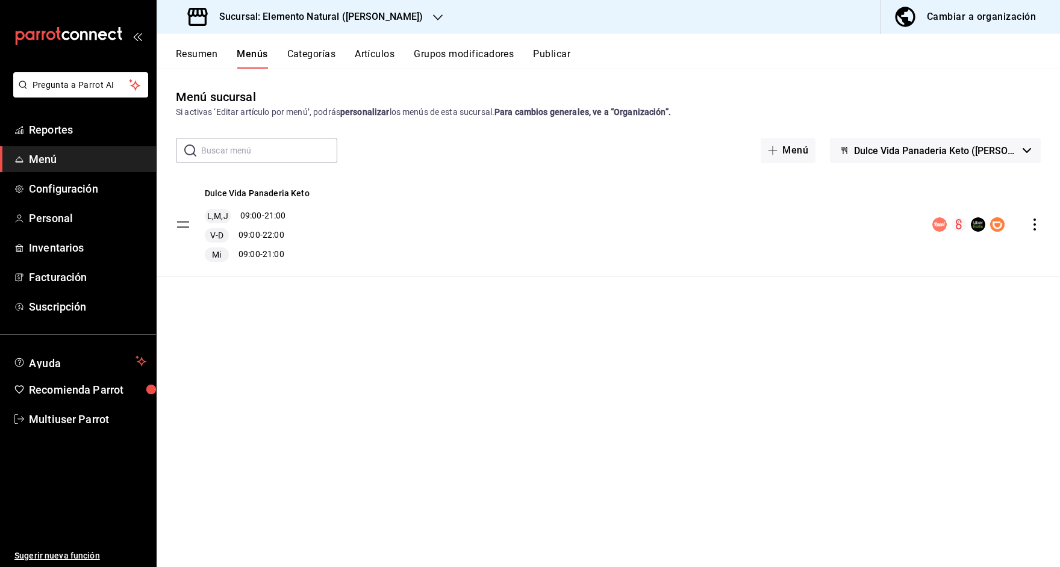
click at [543, 55] on button "Publicar" at bounding box center [551, 58] width 37 height 20
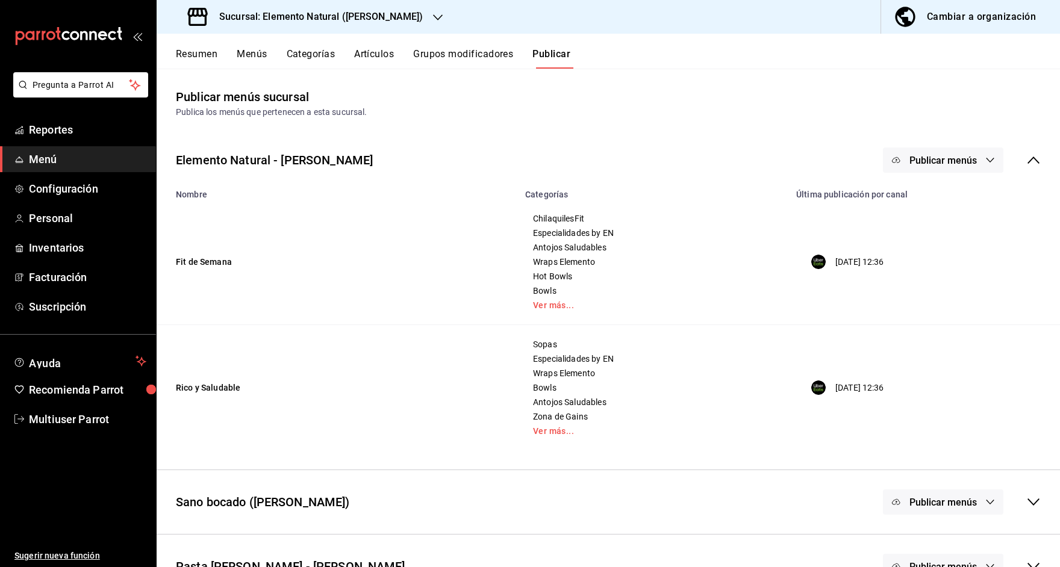
click at [1029, 155] on icon at bounding box center [1033, 160] width 14 height 14
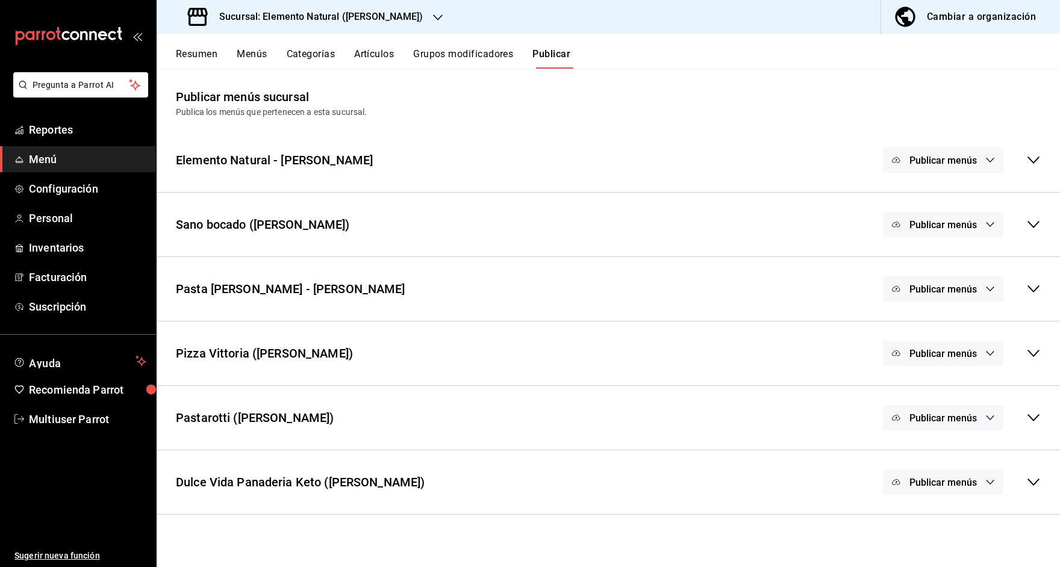
click at [1036, 484] on icon at bounding box center [1033, 482] width 14 height 14
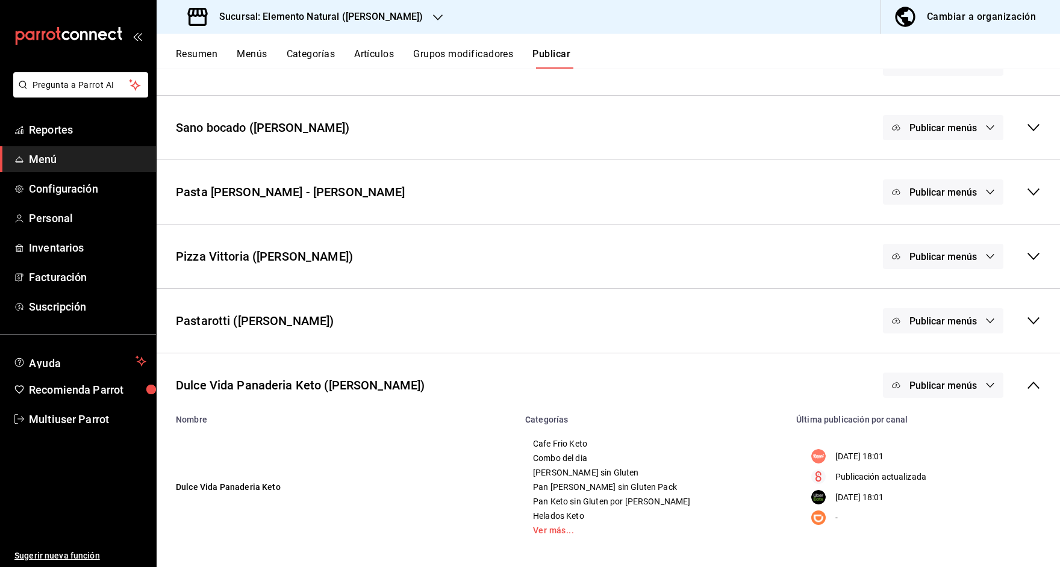
scroll to position [98, 0]
click at [941, 393] on button "Publicar menús" at bounding box center [943, 384] width 120 height 25
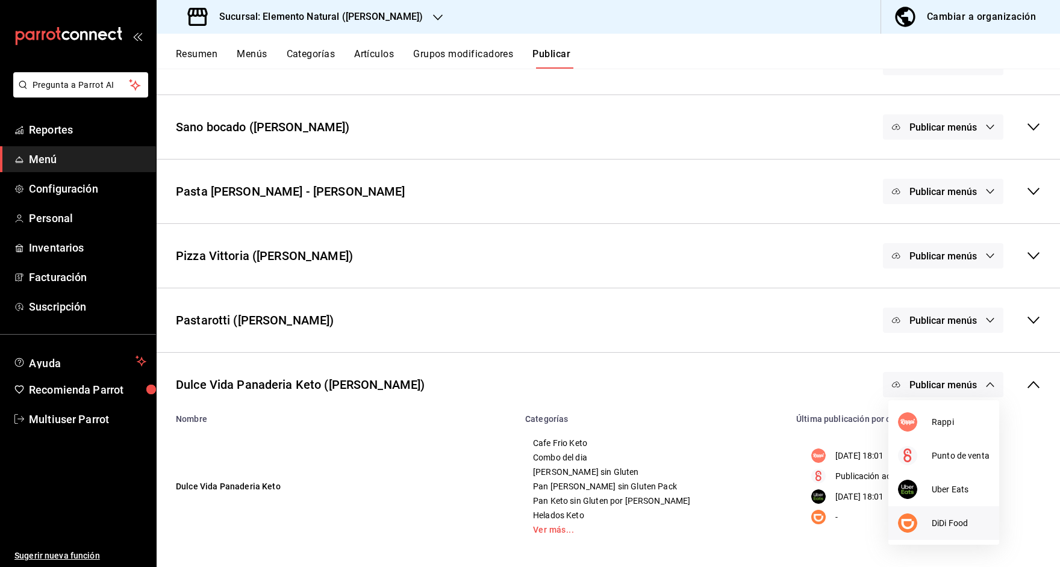
click at [910, 531] on img at bounding box center [907, 523] width 19 height 19
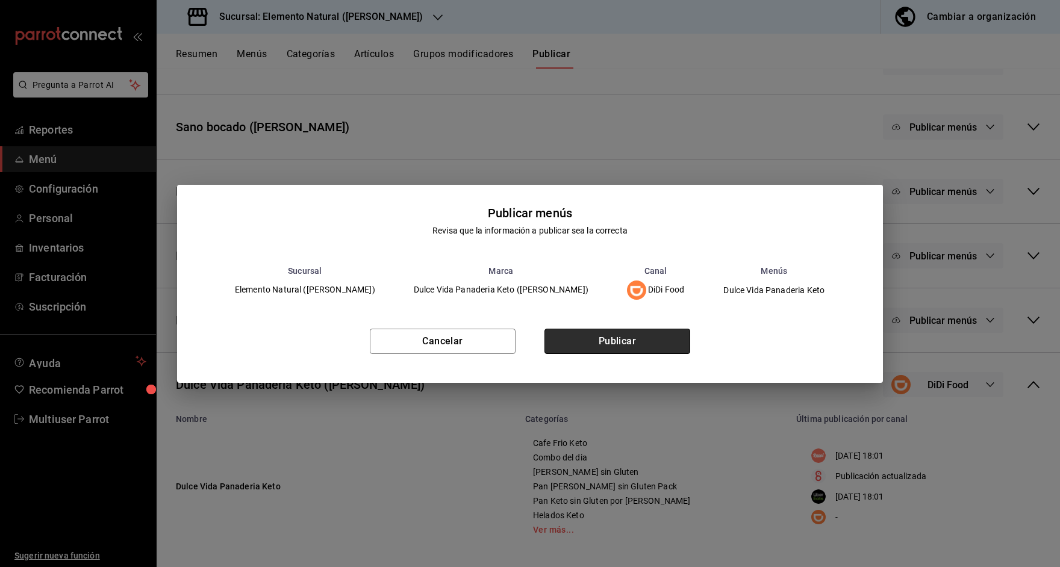
click at [611, 338] on button "Publicar" at bounding box center [617, 341] width 146 height 25
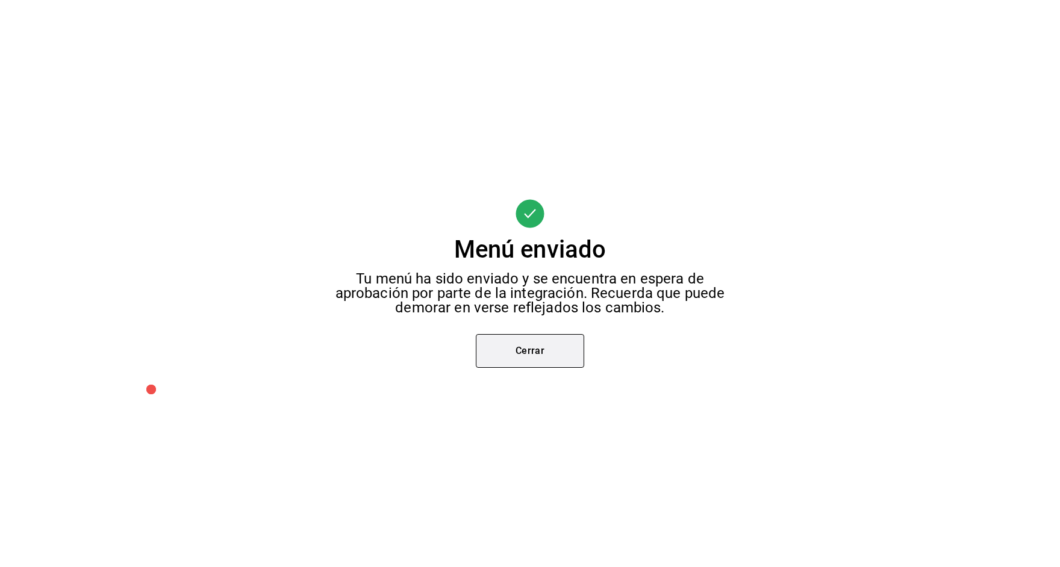
click at [523, 354] on button "Cerrar" at bounding box center [530, 351] width 108 height 34
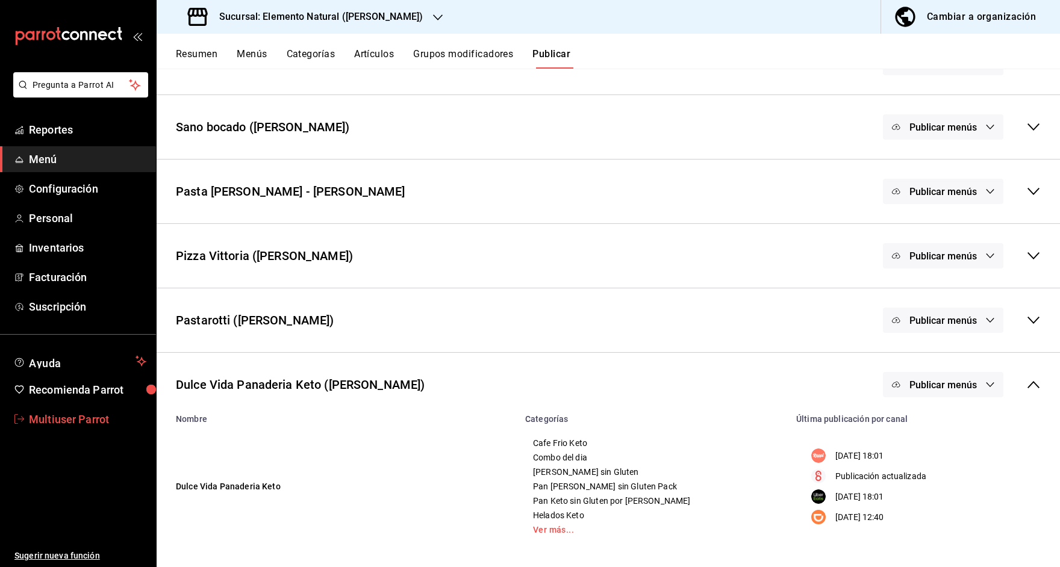
click at [32, 424] on span "Multiuser Parrot" at bounding box center [87, 419] width 117 height 16
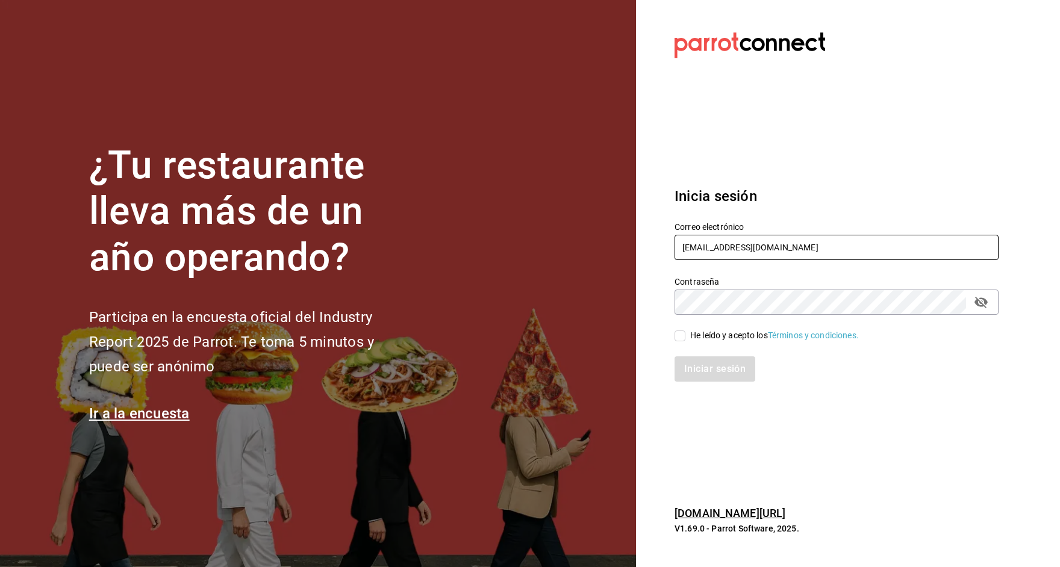
click at [707, 241] on input "multiuser@elemento.com" at bounding box center [836, 247] width 324 height 25
type input "[EMAIL_ADDRESS][DOMAIN_NAME]"
click at [698, 335] on div "He leído y acepto los Términos y condiciones." at bounding box center [774, 335] width 169 height 13
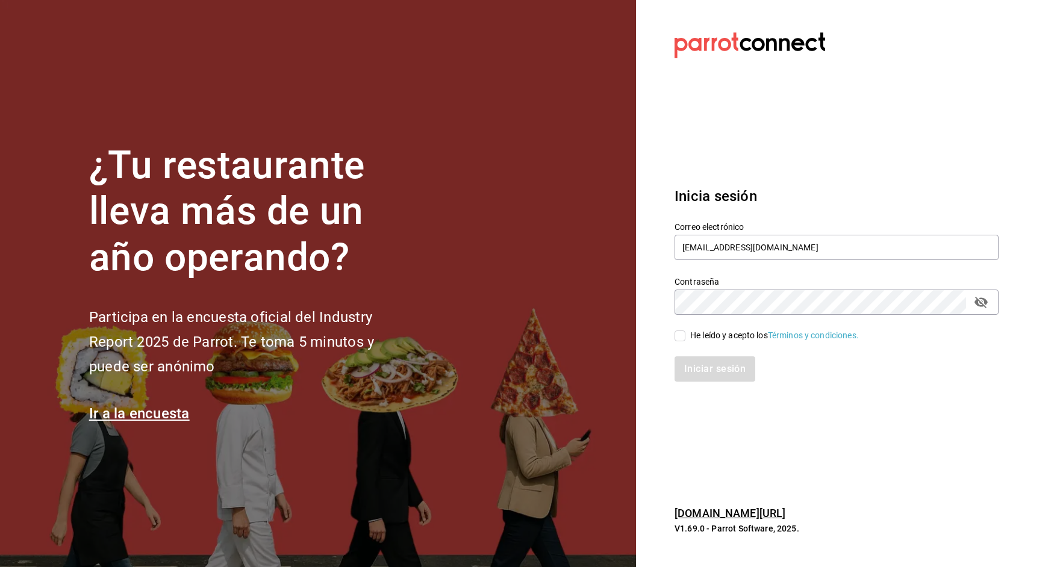
click at [685, 335] on input "He leído y acepto los Términos y condiciones." at bounding box center [679, 336] width 11 height 11
checkbox input "true"
click at [696, 371] on button "Iniciar sesión" at bounding box center [715, 369] width 82 height 25
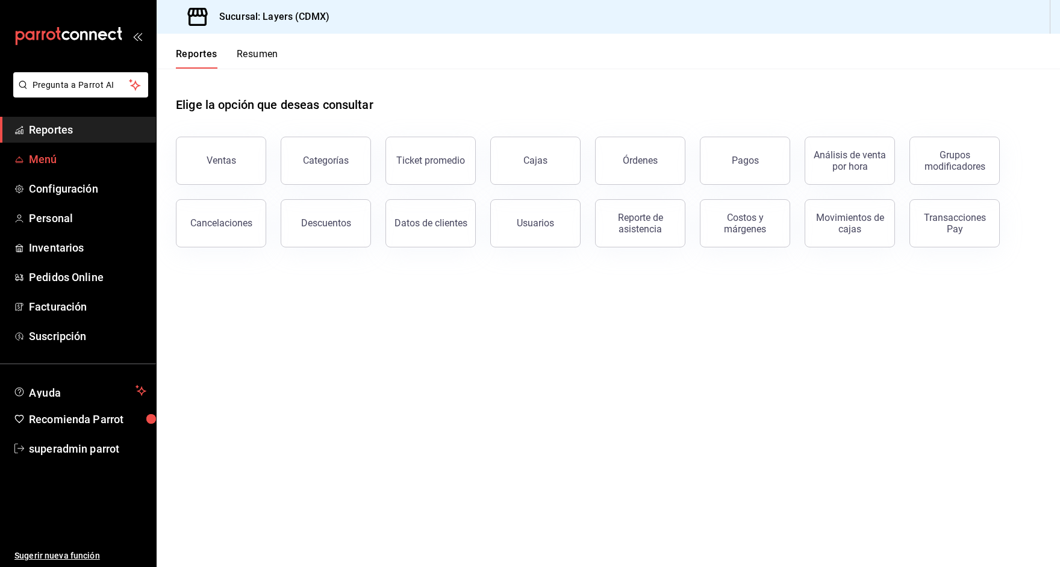
click at [50, 161] on span "Menú" at bounding box center [87, 159] width 117 height 16
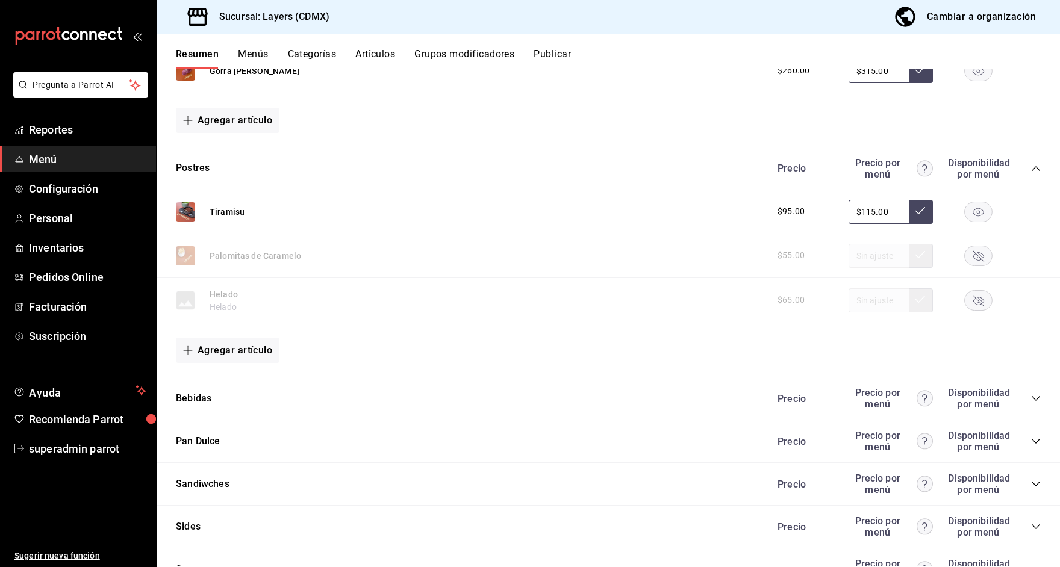
scroll to position [23, 0]
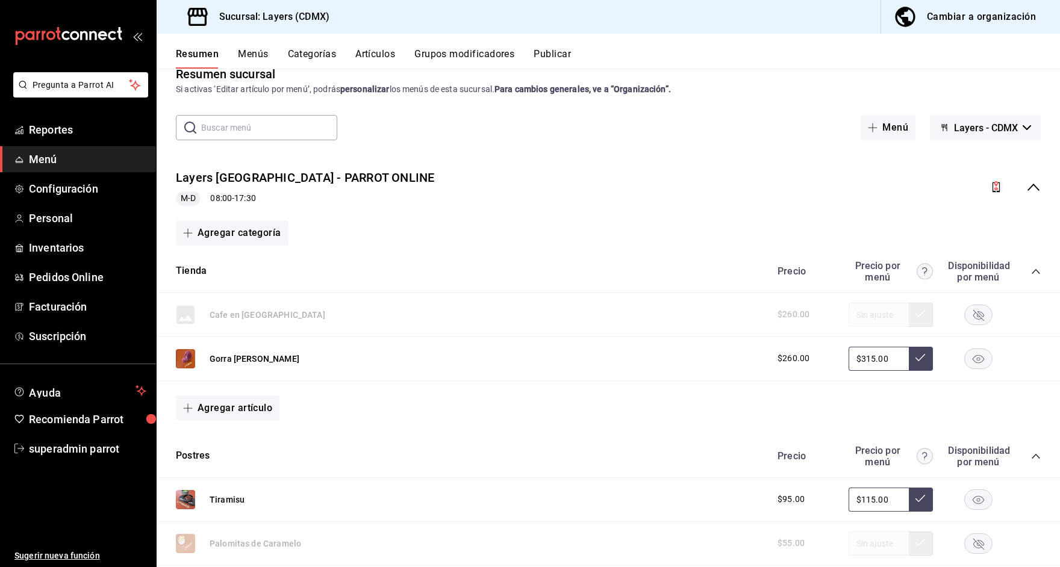
click at [1045, 186] on div "Layers [GEOGRAPHIC_DATA] - PARROT ONLINE M-D 08:00 - 17:30" at bounding box center [608, 188] width 903 height 56
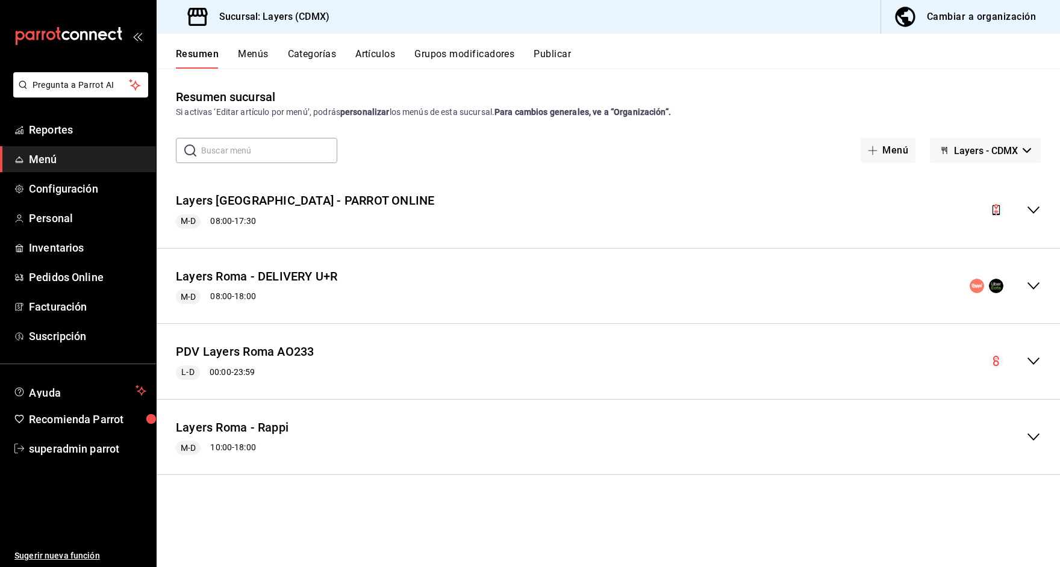
scroll to position [0, 0]
click at [1037, 284] on icon "collapse-menu-row" at bounding box center [1033, 285] width 12 height 7
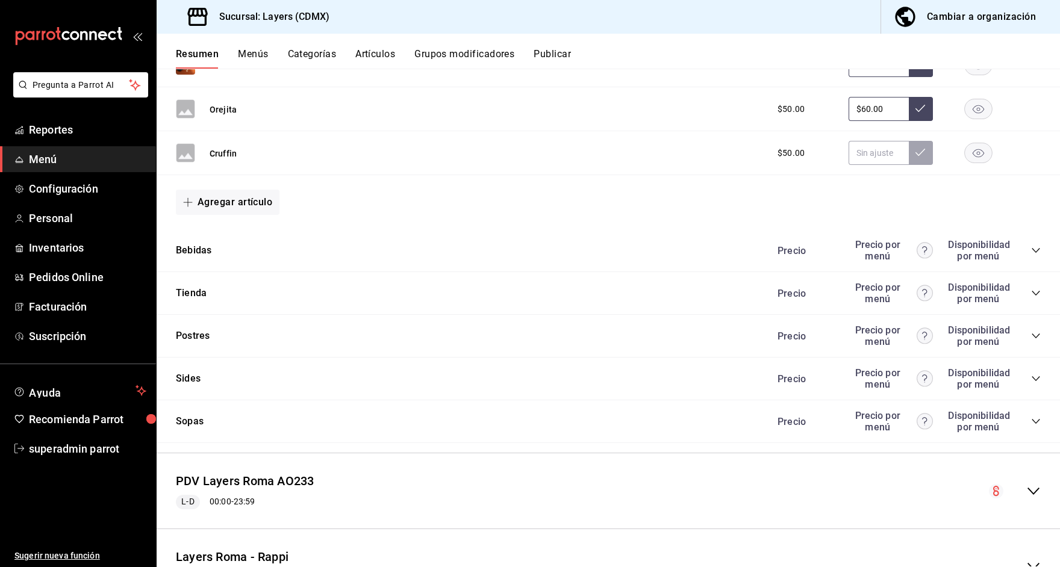
scroll to position [1569, 0]
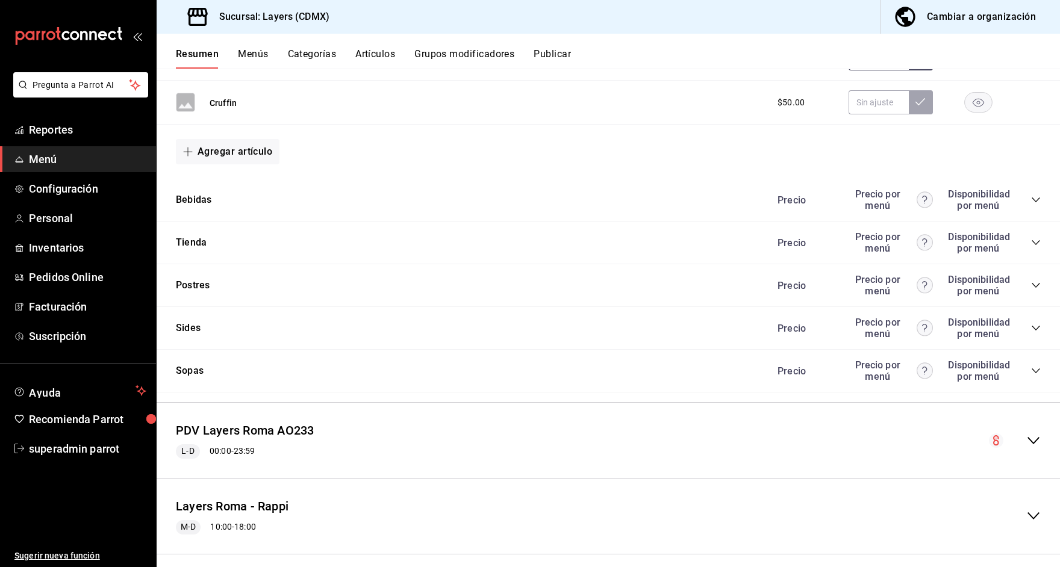
click at [1034, 323] on icon "collapse-category-row" at bounding box center [1036, 328] width 10 height 10
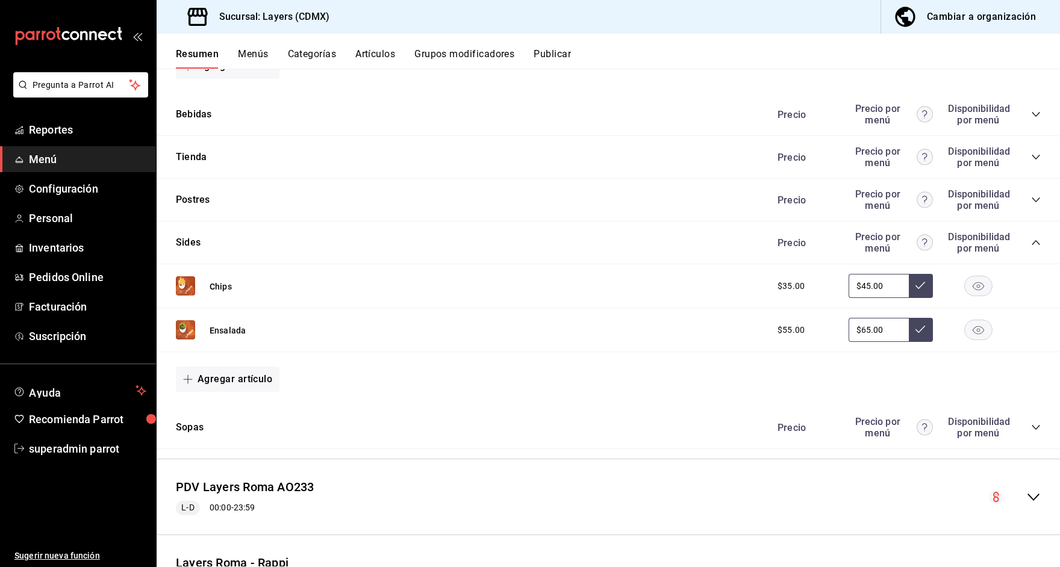
scroll to position [1662, 0]
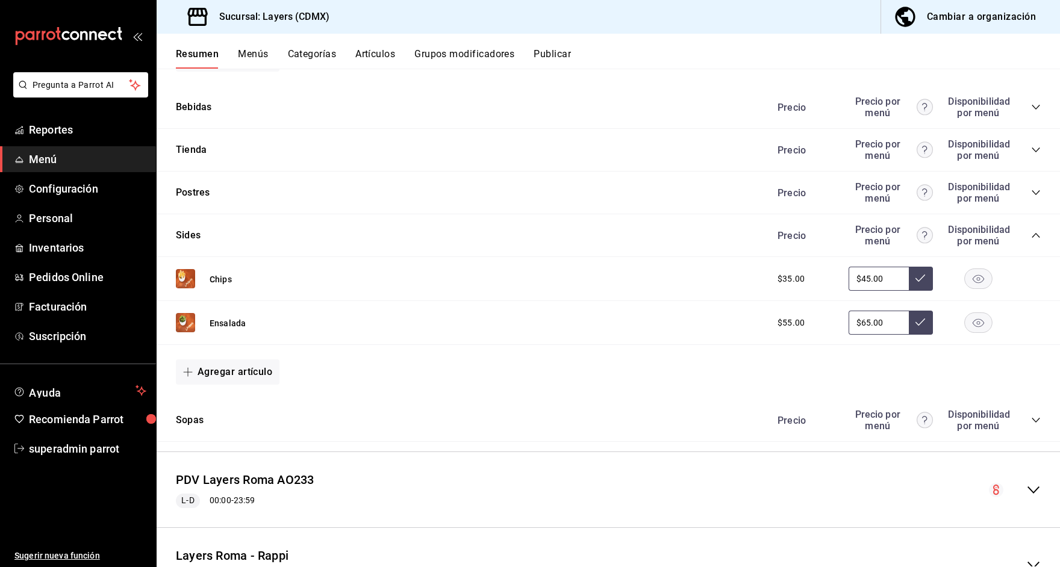
click at [1036, 188] on icon "collapse-category-row" at bounding box center [1036, 193] width 10 height 10
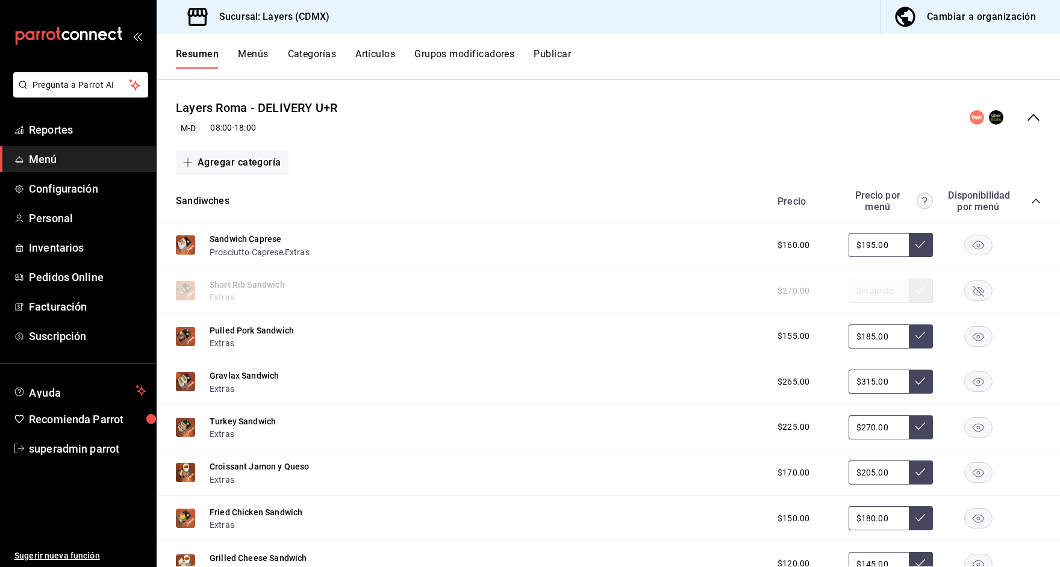
scroll to position [232, 0]
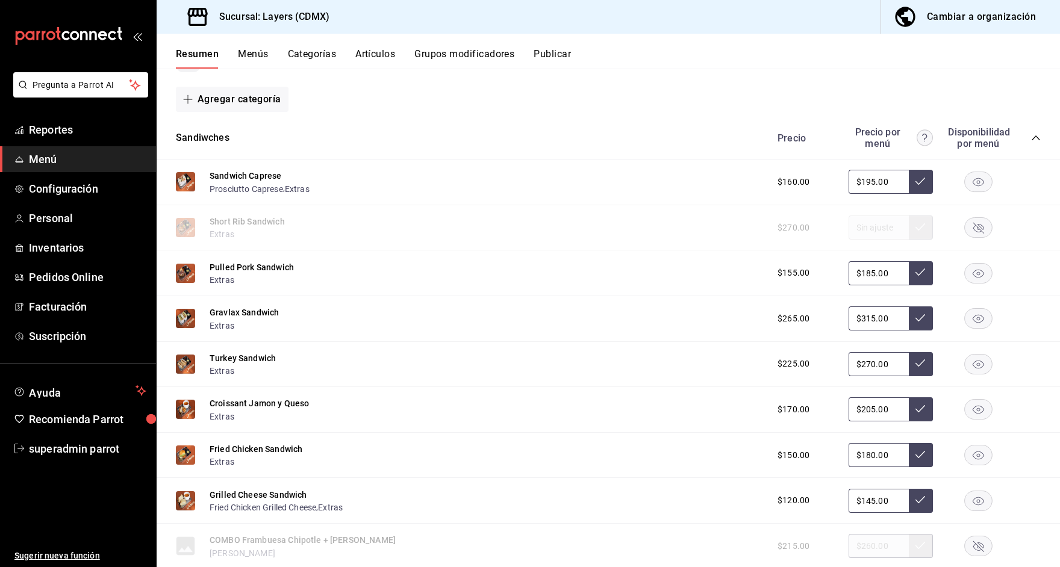
click at [1037, 137] on icon "collapse-category-row" at bounding box center [1036, 138] width 8 height 5
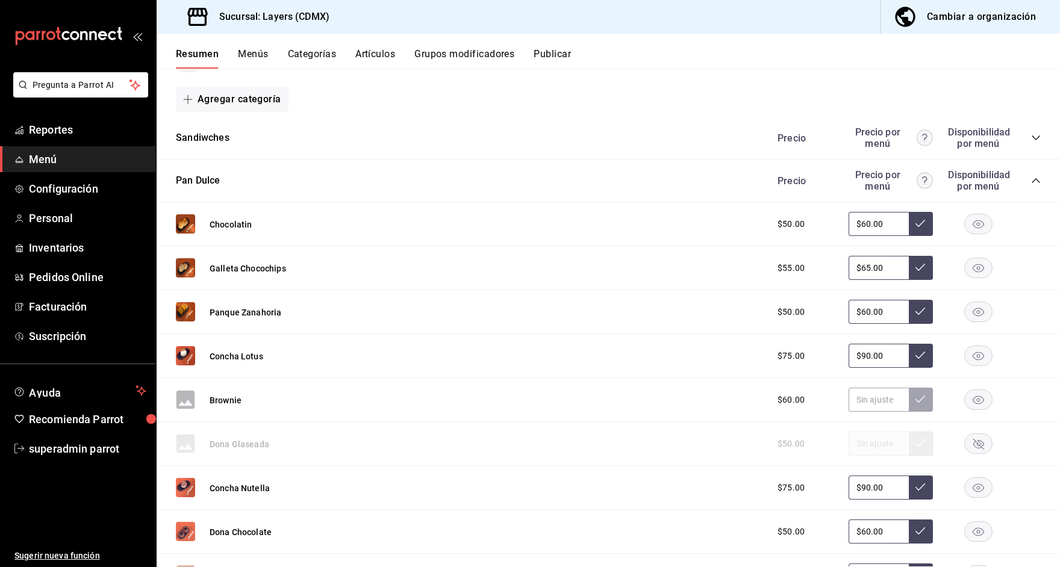
click at [1033, 176] on icon "collapse-category-row" at bounding box center [1036, 181] width 10 height 10
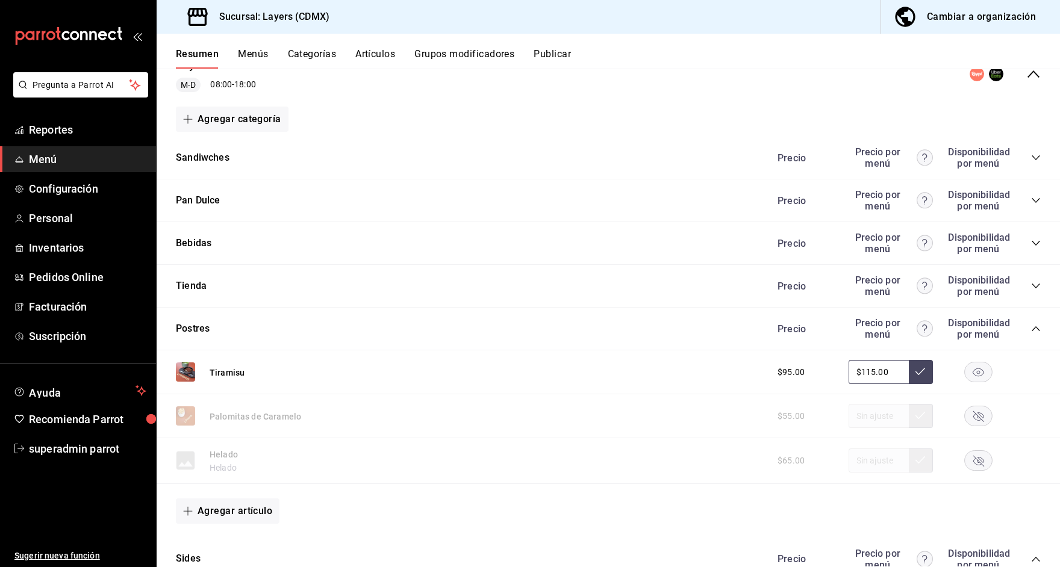
scroll to position [188, 0]
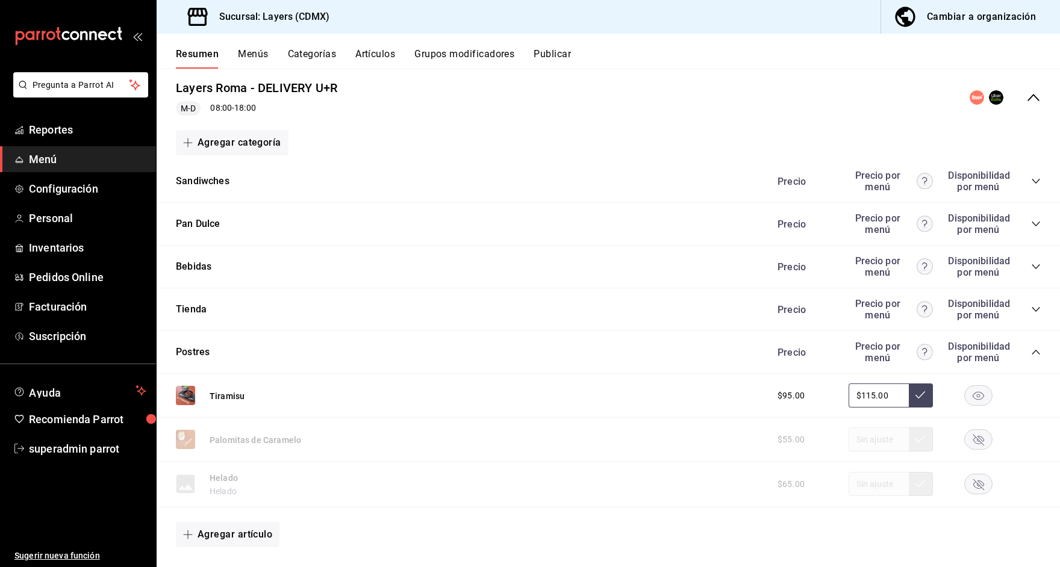
click at [1034, 177] on icon "collapse-category-row" at bounding box center [1036, 181] width 10 height 10
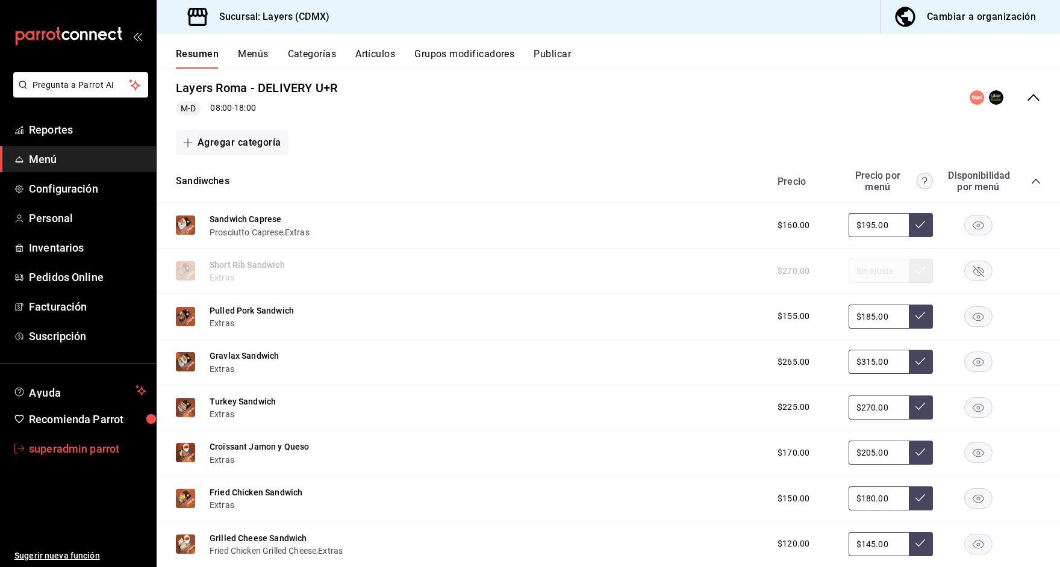
click at [75, 443] on span "superadmin parrot" at bounding box center [87, 449] width 117 height 16
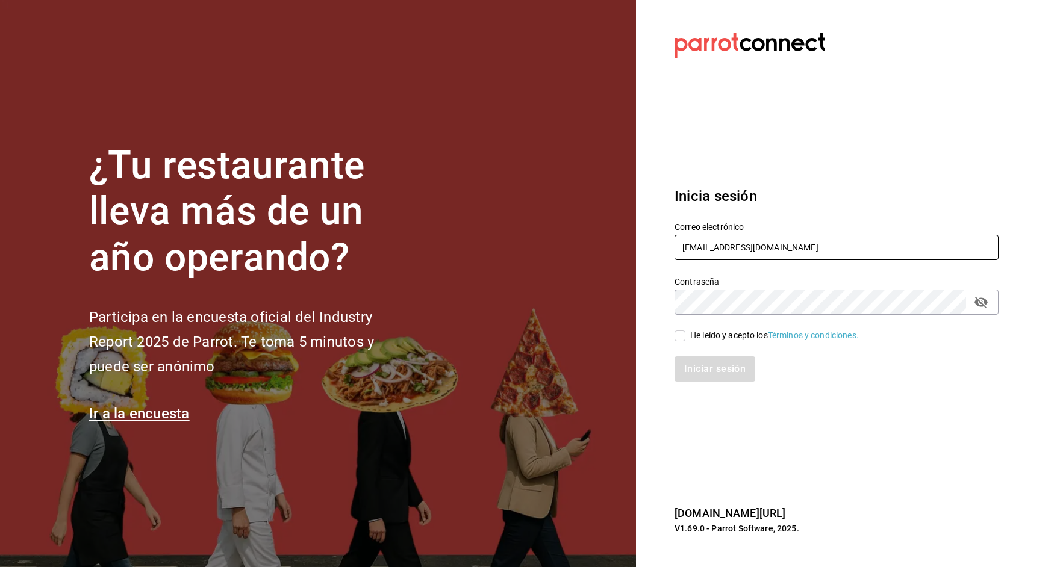
click at [717, 245] on input "[EMAIL_ADDRESS][DOMAIN_NAME]" at bounding box center [836, 247] width 324 height 25
type input "J"
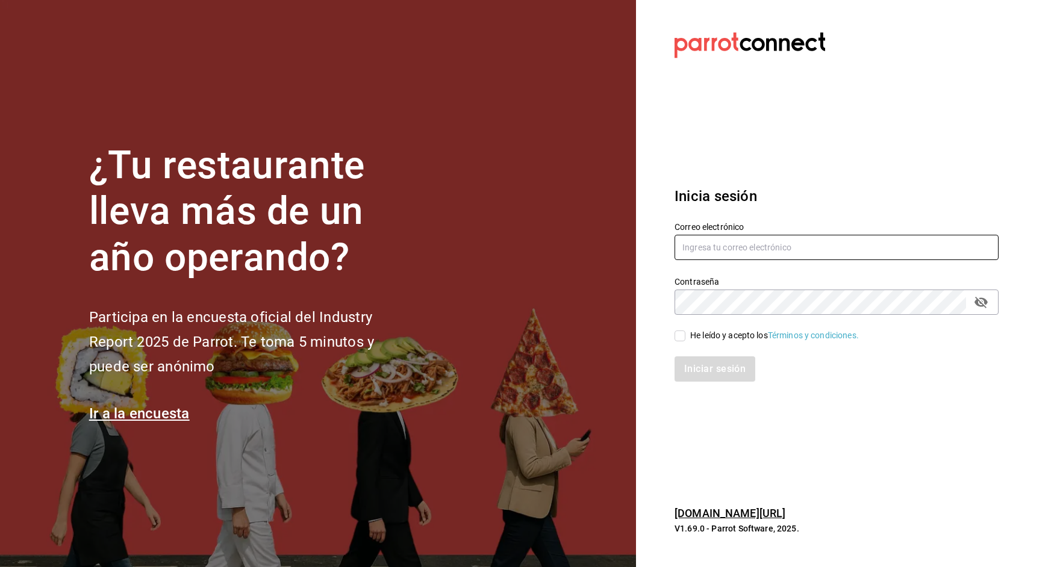
type input ","
type input "[EMAIL_ADDRESS][DOMAIN_NAME]"
click at [697, 341] on div "He leído y acepto los Términos y condiciones." at bounding box center [774, 335] width 169 height 13
click at [685, 341] on input "He leído y acepto los Términos y condiciones." at bounding box center [679, 336] width 11 height 11
checkbox input "true"
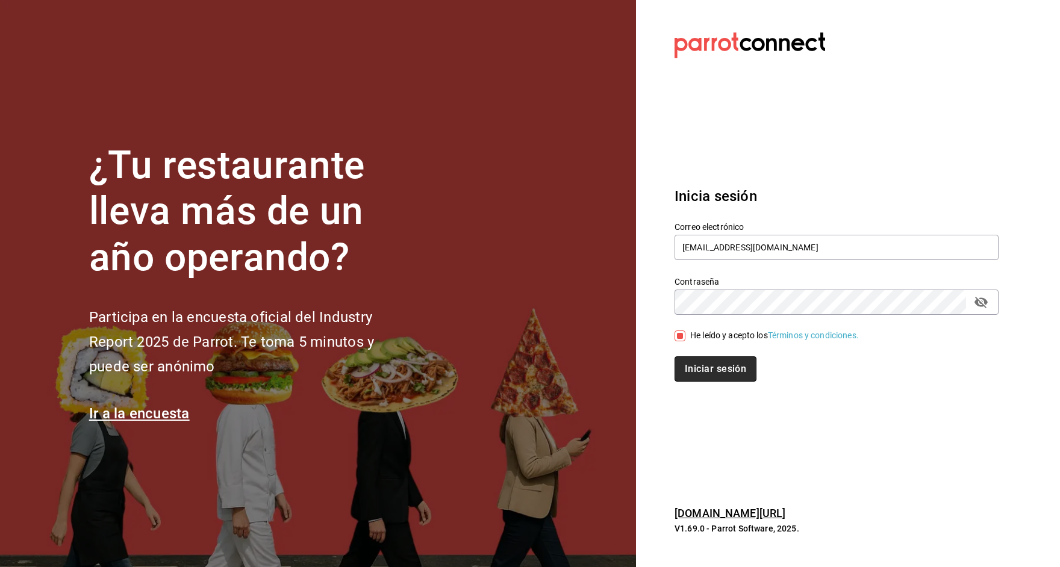
click at [693, 380] on button "Iniciar sesión" at bounding box center [715, 369] width 82 height 25
